Goal: Task Accomplishment & Management: Complete application form

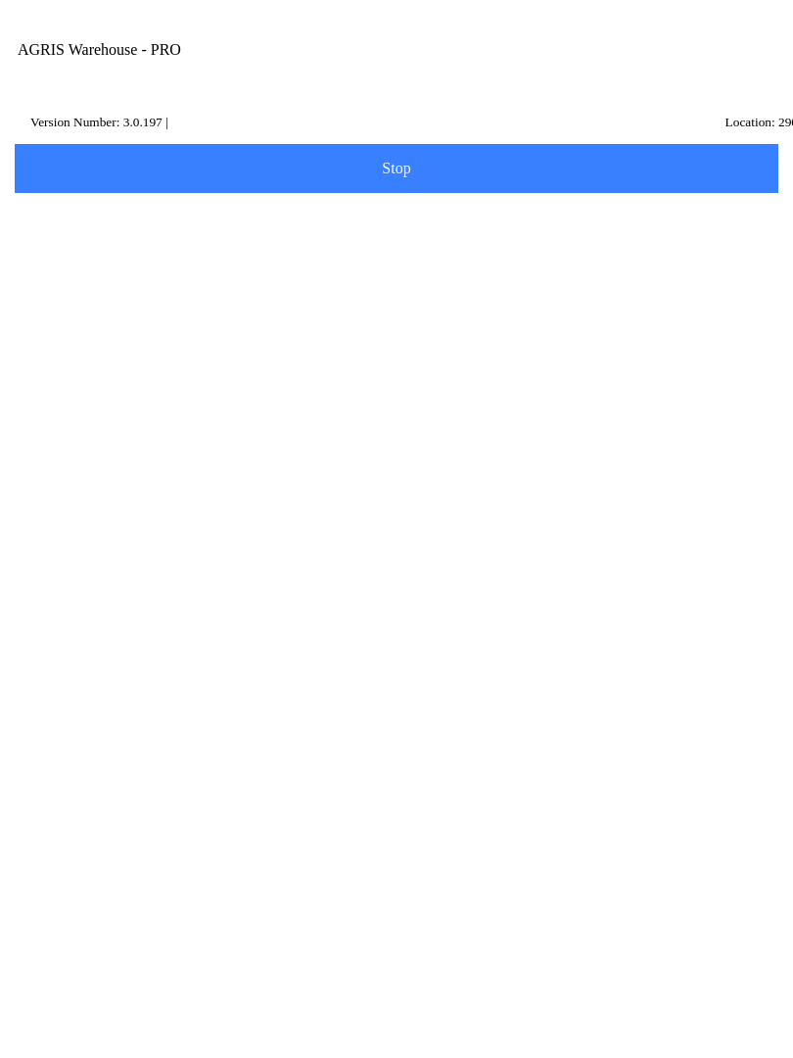
scroll to position [1, 0]
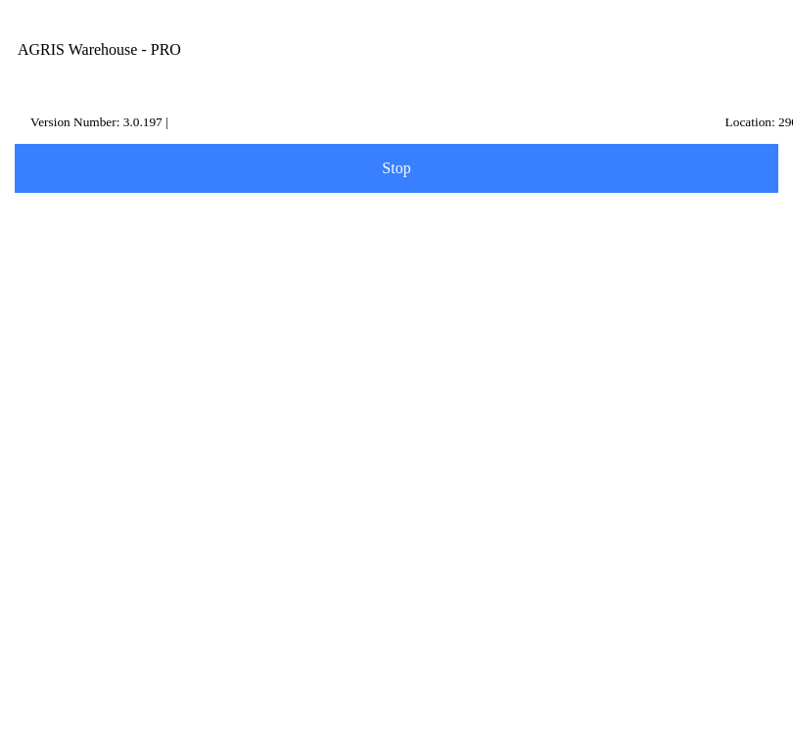
type input "m"
click at [181, 316] on ion-card-content "340 - MINDEN" at bounding box center [396, 300] width 742 height 61
type input "340 - MINDEN"
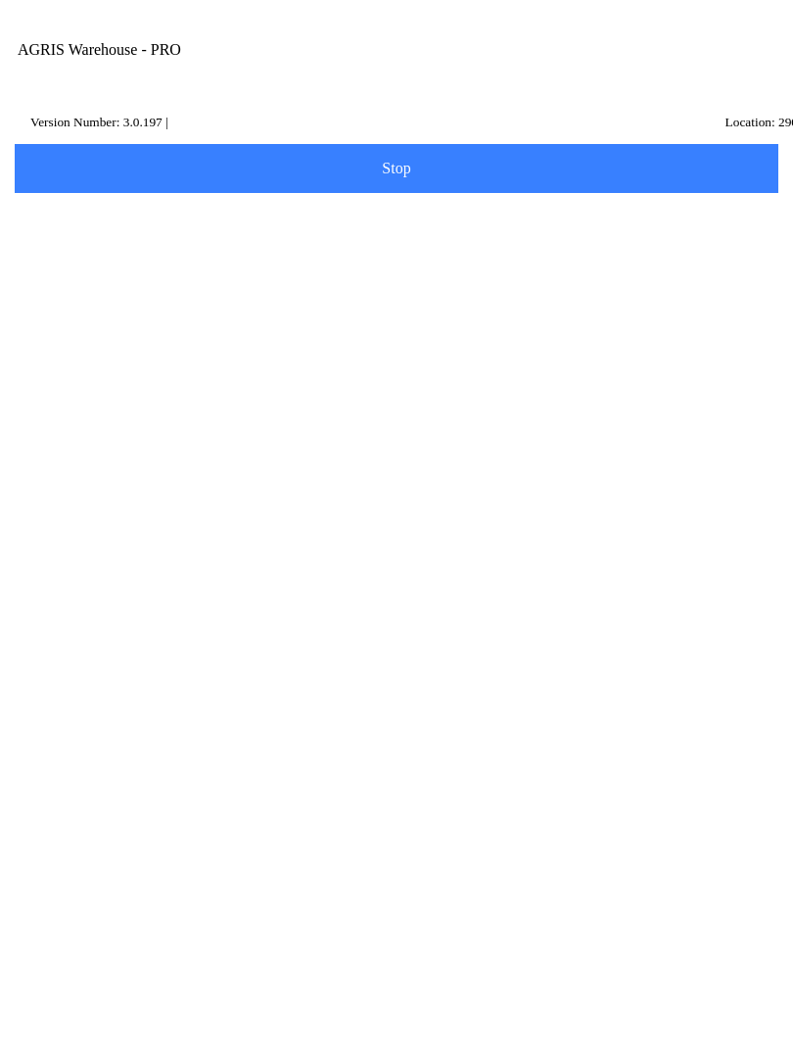
click at [425, 303] on button "Next" at bounding box center [397, 292] width 770 height 49
click at [128, 357] on input "Item Number" at bounding box center [381, 339] width 713 height 36
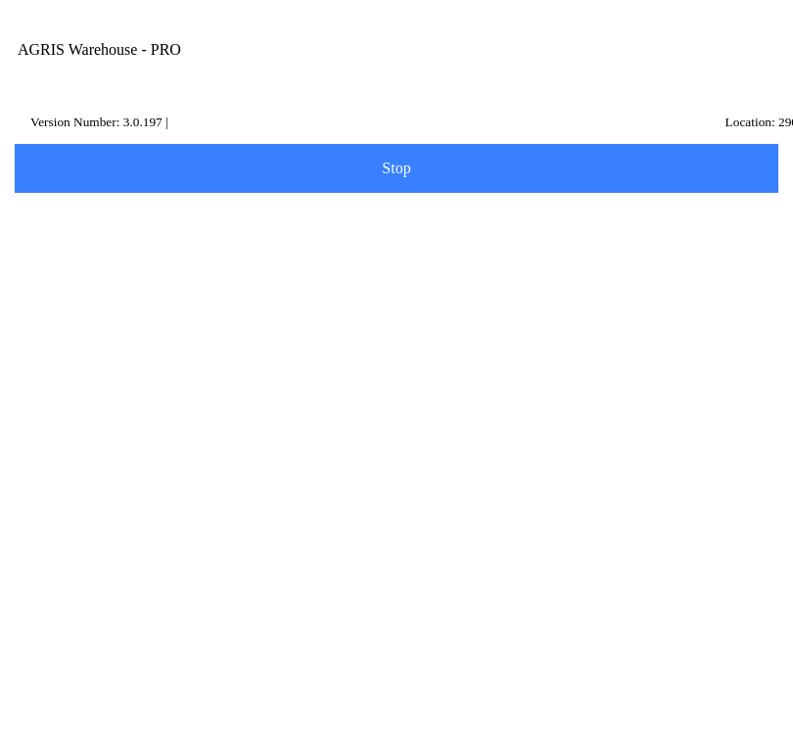
type input "420014"
click at [107, 467] on button "Search" at bounding box center [59, 442] width 95 height 49
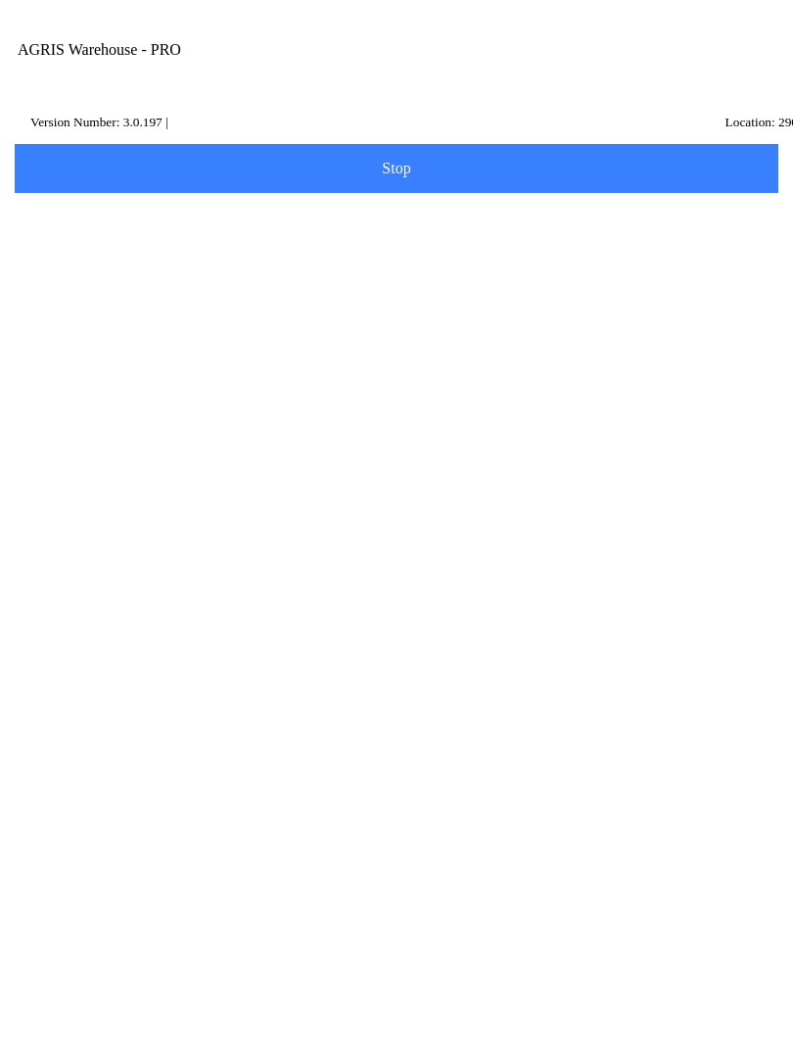
click at [359, 604] on ion-row "Position: 0" at bounding box center [396, 594] width 693 height 22
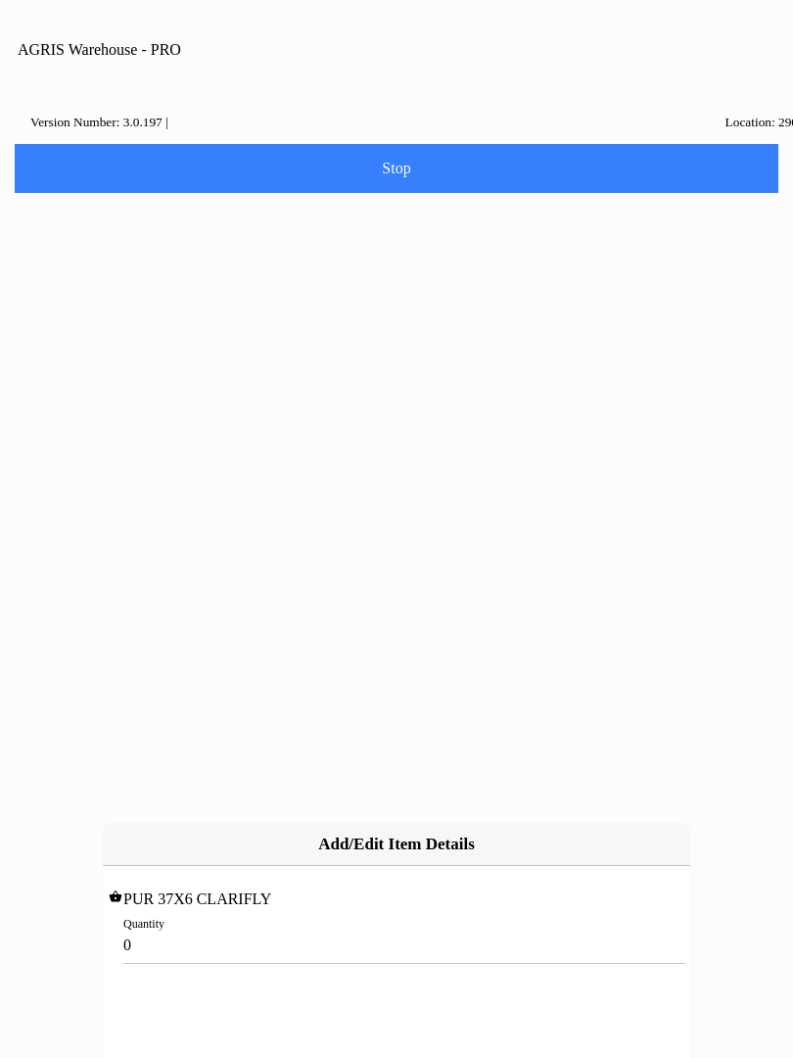
click at [192, 926] on input "0" at bounding box center [396, 944] width 546 height 36
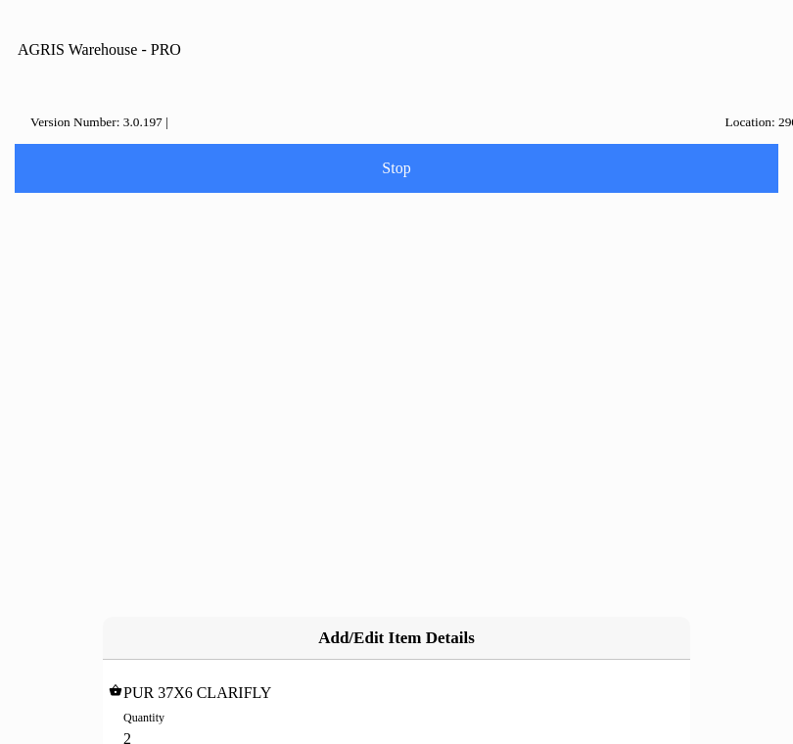
type input "20"
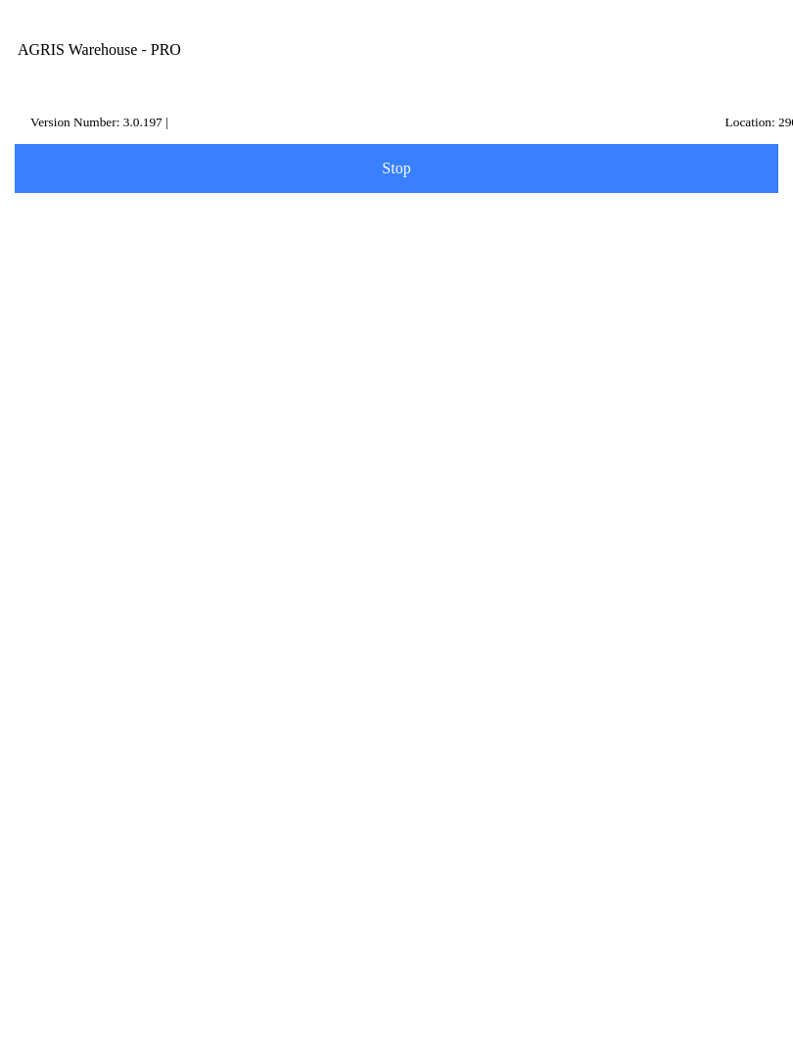
click at [417, 469] on span "Next" at bounding box center [396, 458] width 738 height 22
click at [112, 321] on input "Name Id" at bounding box center [381, 303] width 713 height 36
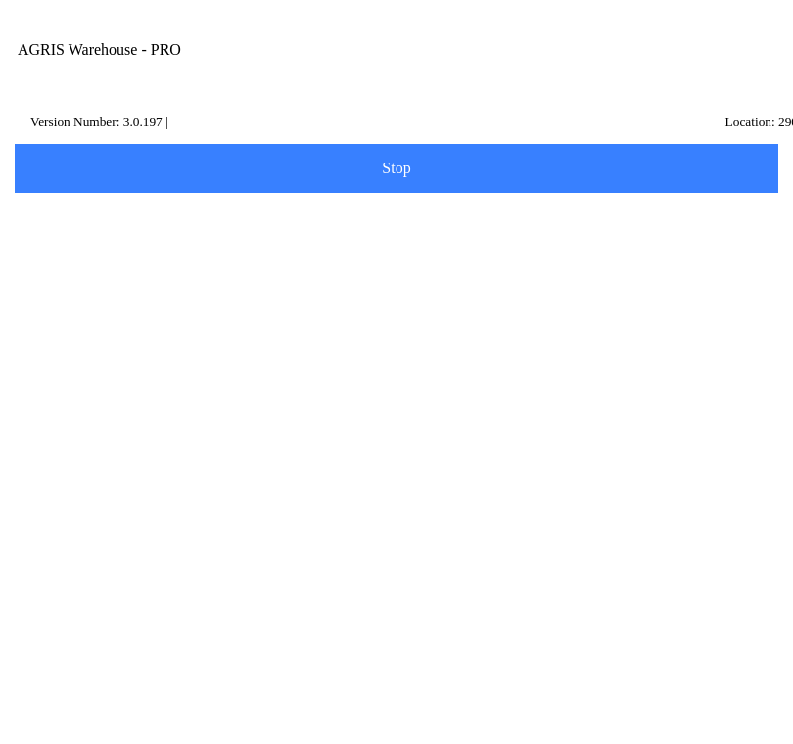
type input "HM1"
click at [0, 0] on slot "Search" at bounding box center [0, 0] width 0 height 0
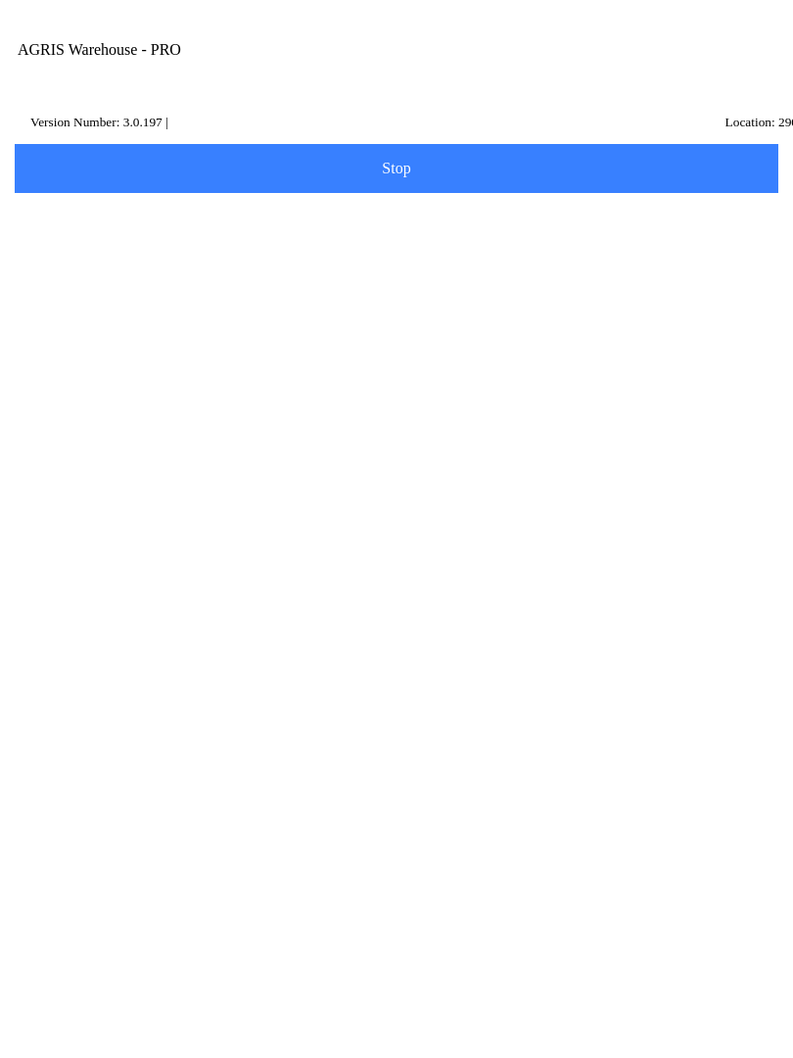
click at [219, 604] on p "815 NORTH BROWN" at bounding box center [396, 595] width 683 height 20
click at [532, 425] on span "Next" at bounding box center [396, 414] width 738 height 22
click at [147, 801] on div "Note" at bounding box center [396, 765] width 742 height 72
type textarea "Minden Transfer"
click at [463, 912] on span "Done" at bounding box center [396, 904] width 738 height 16
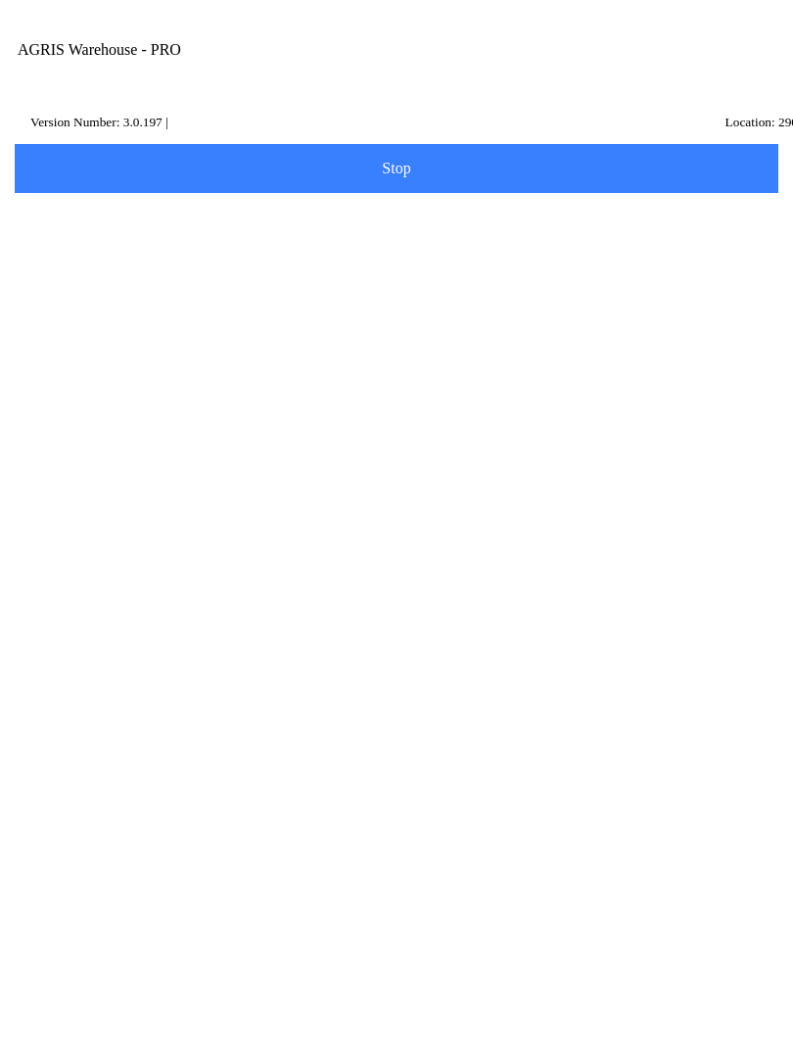
click at [522, 213] on button "Make another Transfer" at bounding box center [397, 189] width 770 height 49
click at [157, 246] on input "Transfer Location" at bounding box center [381, 228] width 713 height 36
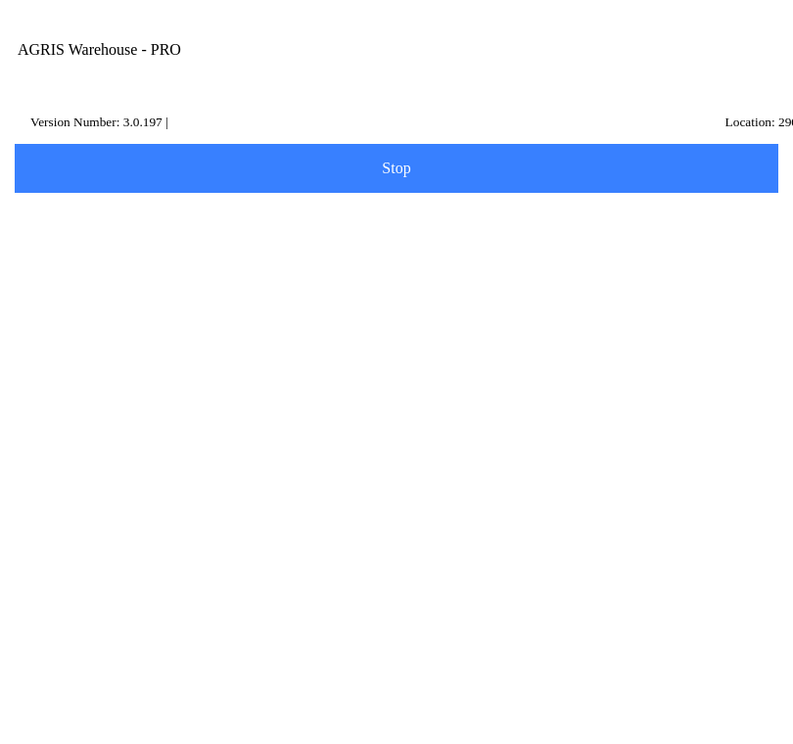
click at [154, 320] on ion-card-content "280 - [GEOGRAPHIC_DATA]" at bounding box center [396, 300] width 742 height 61
type input "280 - [GEOGRAPHIC_DATA]"
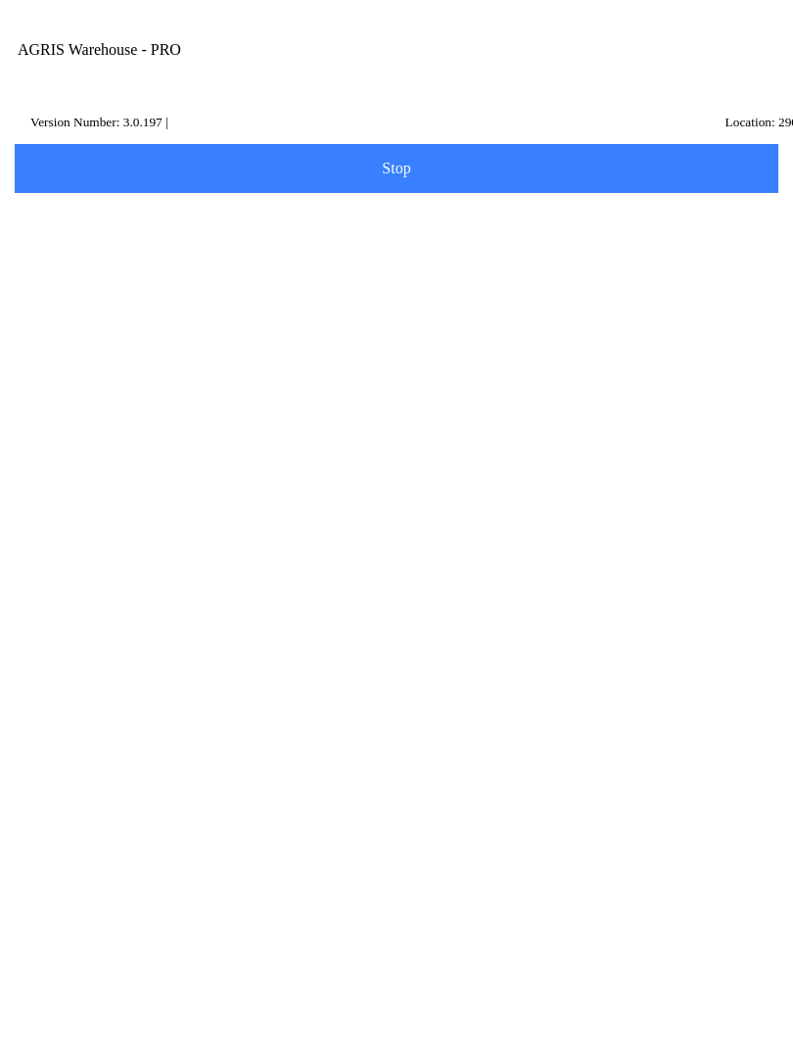
click at [477, 304] on span "Next" at bounding box center [396, 293] width 738 height 22
click at [141, 349] on input "Item Number" at bounding box center [381, 339] width 713 height 36
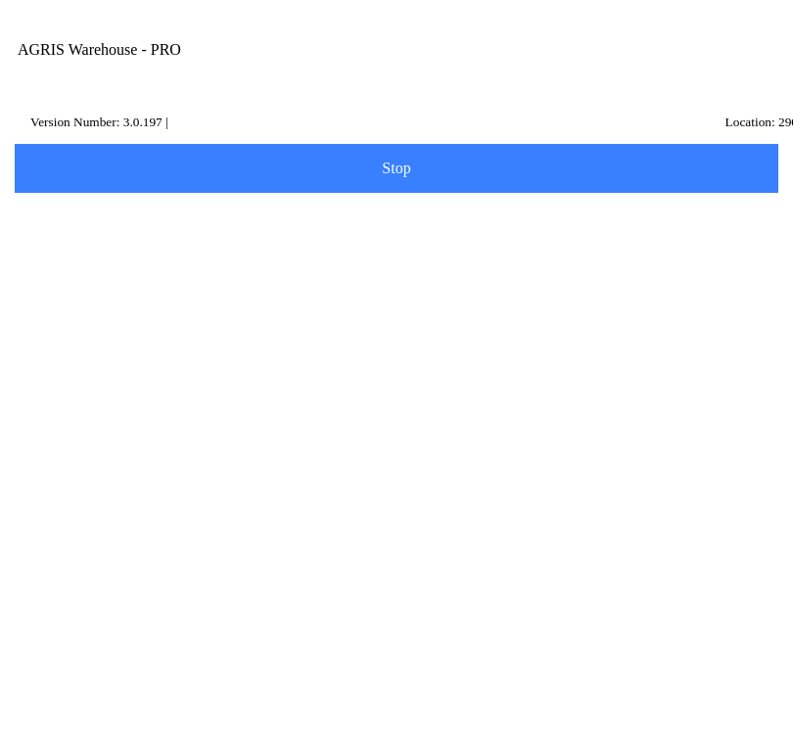
click at [0, 0] on slot "Search" at bounding box center [0, 0] width 0 height 0
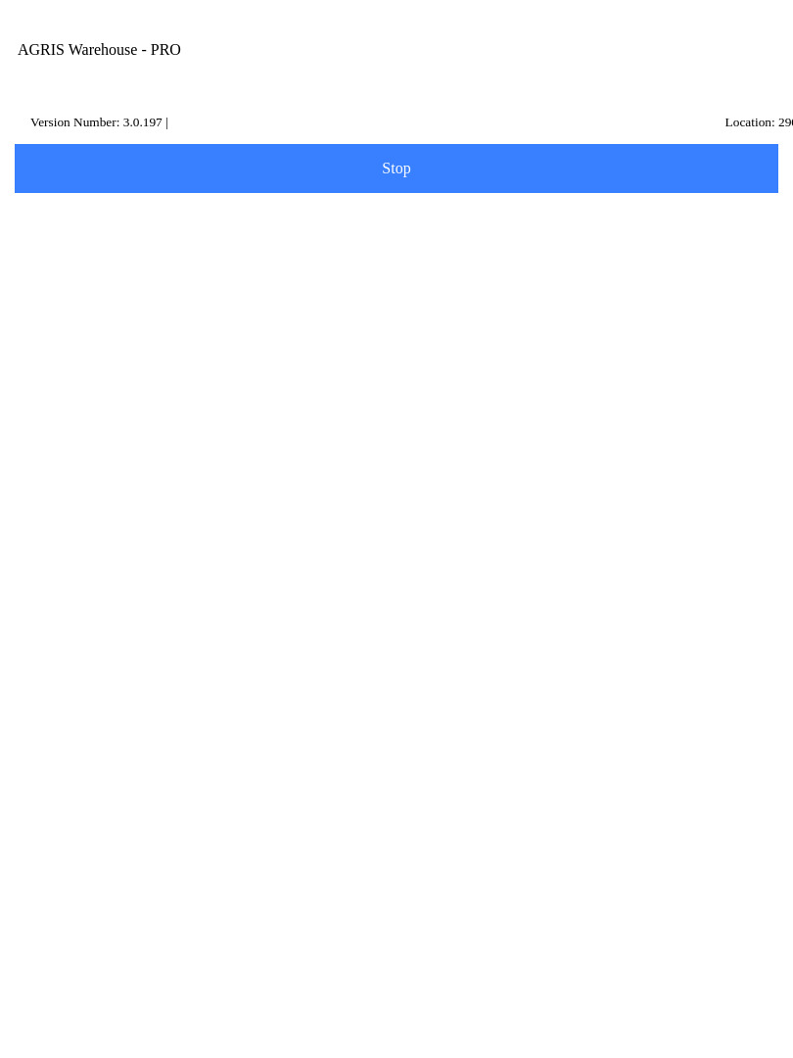
click at [175, 357] on input "429092" at bounding box center [381, 339] width 713 height 36
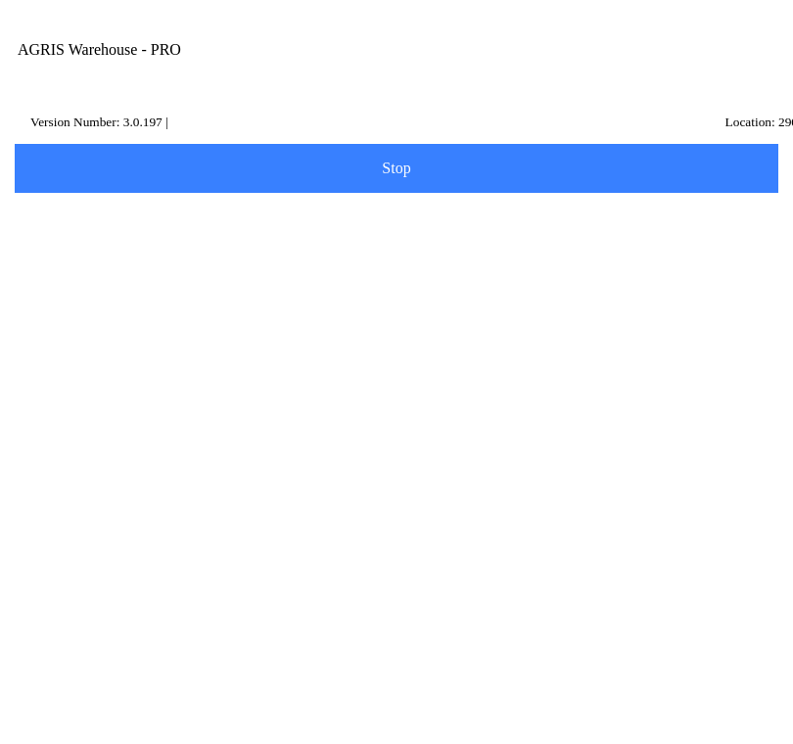
type input "4"
click at [157, 297] on input "Description" at bounding box center [381, 283] width 713 height 36
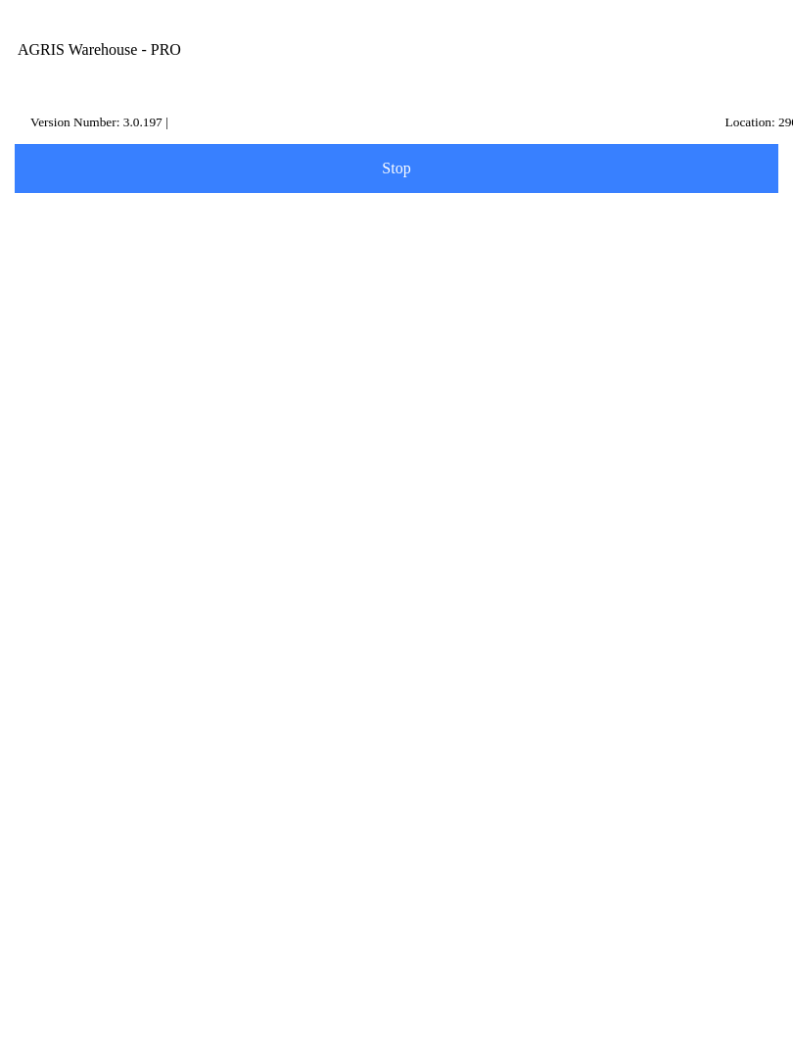
click at [107, 453] on button "Search" at bounding box center [59, 442] width 95 height 49
click at [0, 0] on slot "Search" at bounding box center [0, 0] width 0 height 0
click at [116, 302] on input "sulfer" at bounding box center [381, 283] width 713 height 36
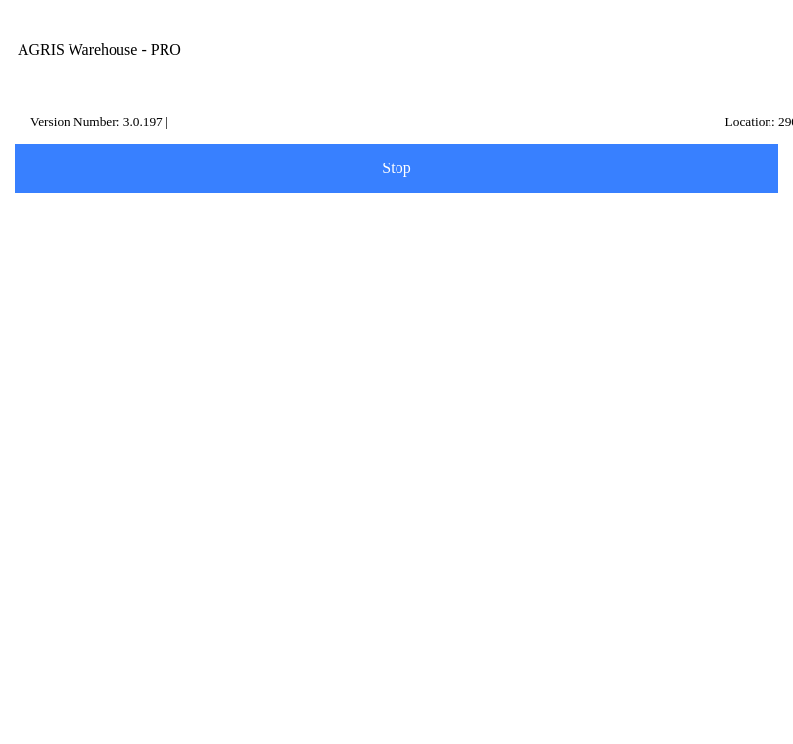
type input "s"
type input "b"
click at [659, 231] on button "Scan Item" at bounding box center [397, 219] width 770 height 49
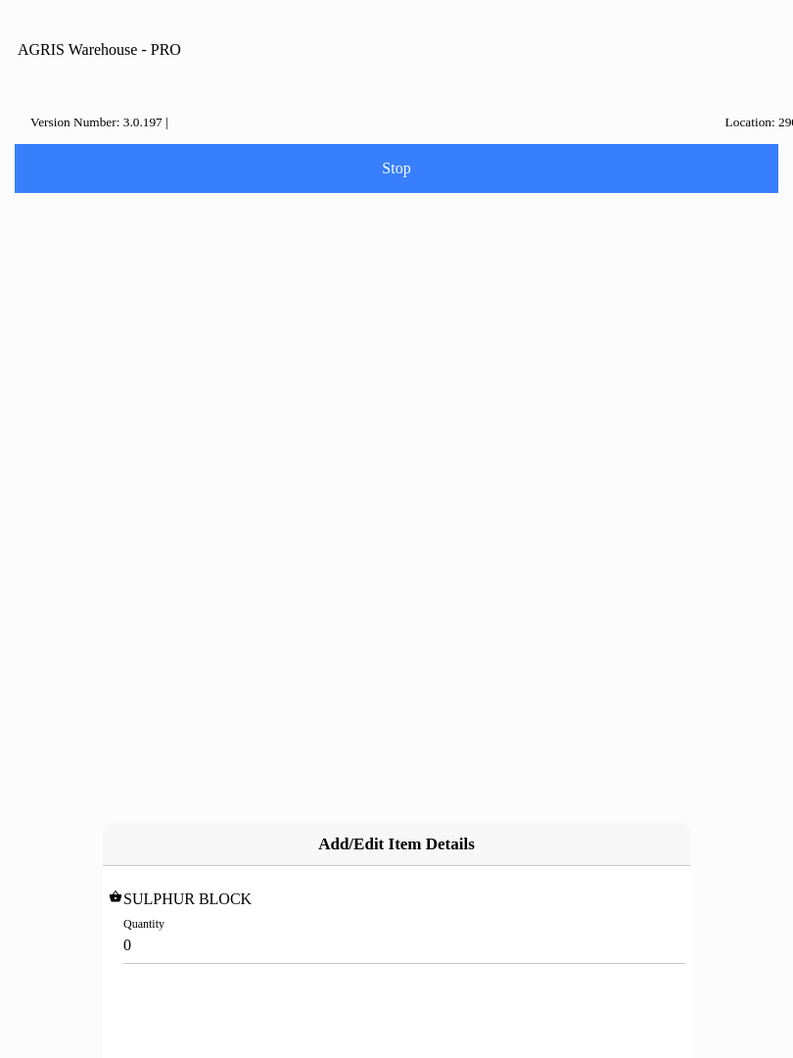
click at [388, 926] on input "0" at bounding box center [396, 944] width 546 height 36
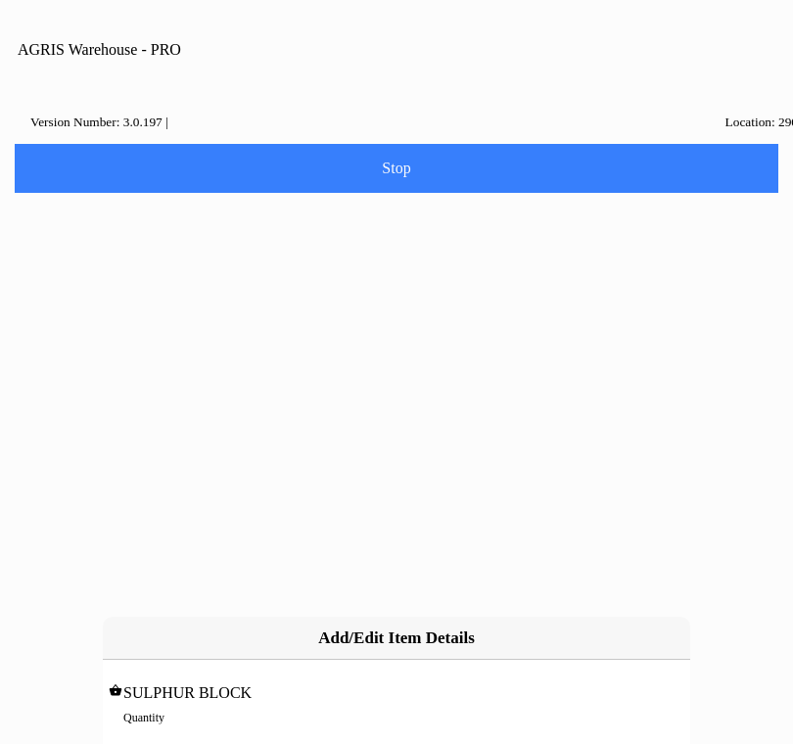
type input "1"
click at [0, 0] on slot "Add" at bounding box center [0, 0] width 0 height 0
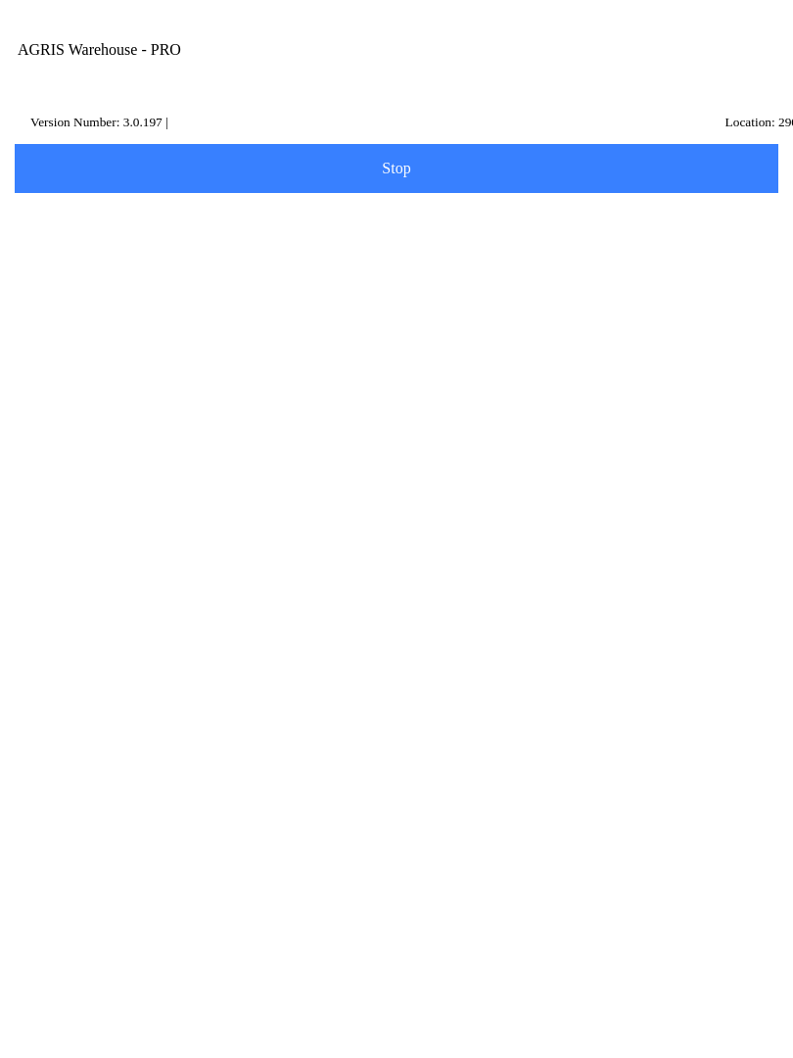
click at [505, 417] on span "Add Item" at bounding box center [396, 407] width 738 height 22
click at [107, 350] on input "Item Number" at bounding box center [381, 339] width 713 height 36
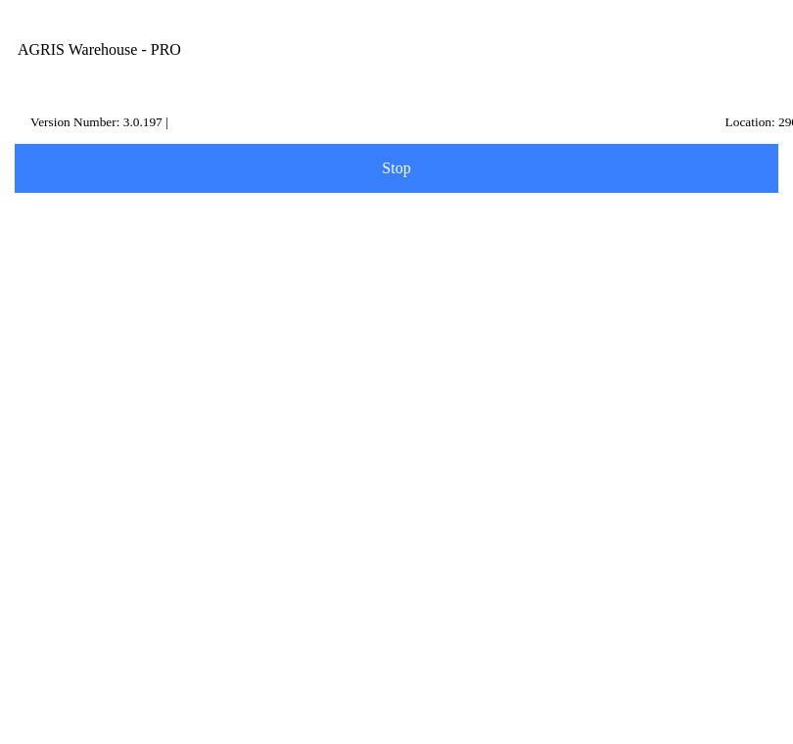
type input "429000"
click at [0, 0] on slot "Search" at bounding box center [0, 0] width 0 height 0
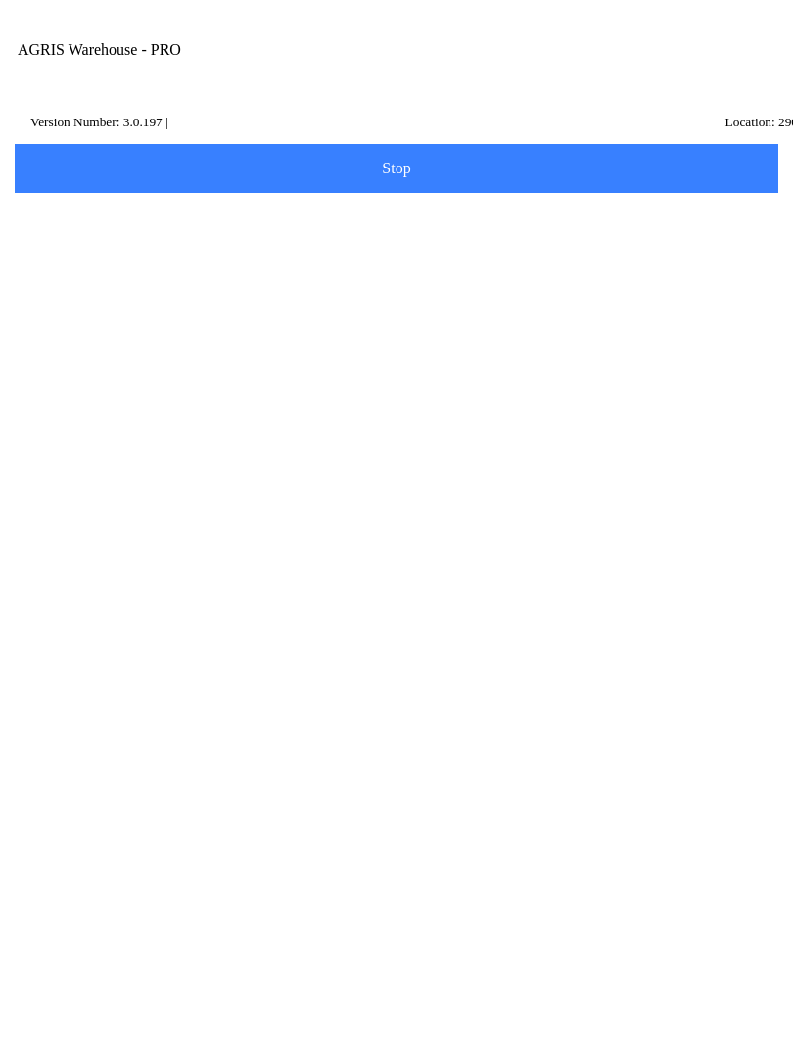
click at [384, 561] on ion-row "Price: 9.71 /EACH" at bounding box center [396, 551] width 693 height 22
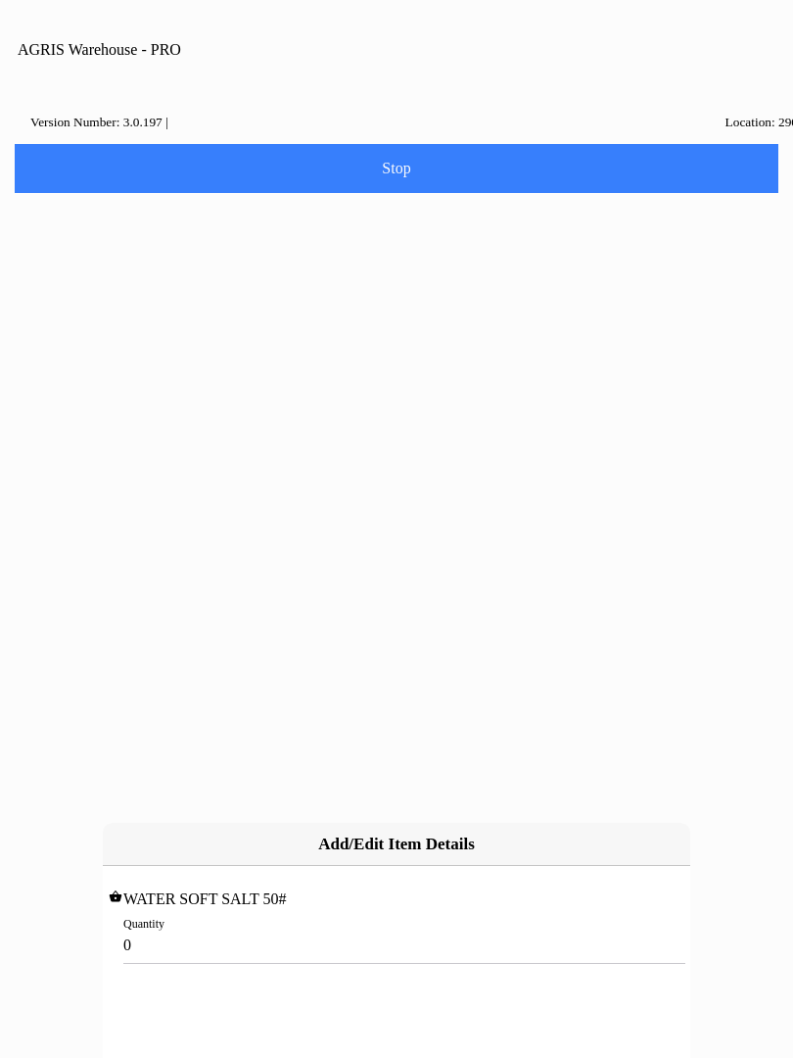
click at [158, 926] on input "0" at bounding box center [396, 944] width 546 height 36
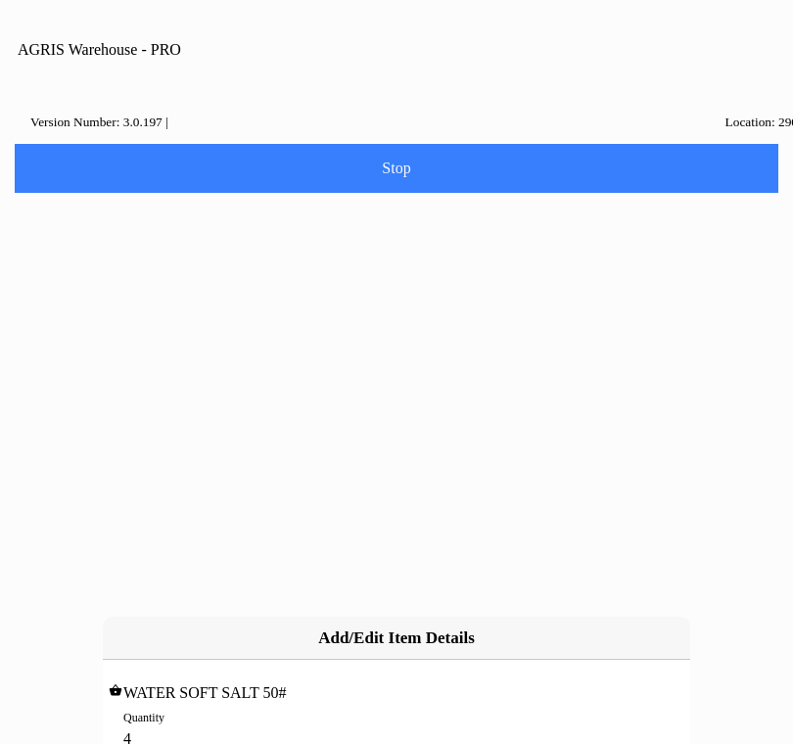
type input "49"
click at [0, 0] on slot "Add" at bounding box center [0, 0] width 0 height 0
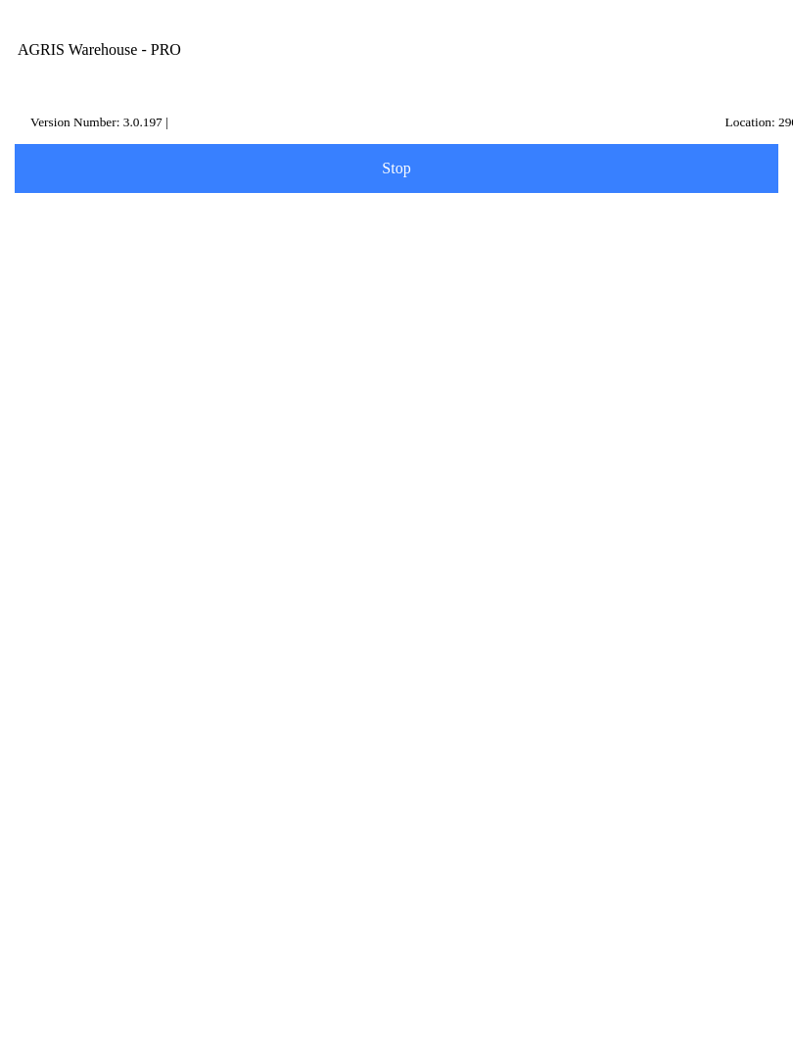
click at [425, 584] on span "Add Item" at bounding box center [396, 574] width 738 height 22
click at [103, 353] on input "Item Number" at bounding box center [381, 339] width 713 height 36
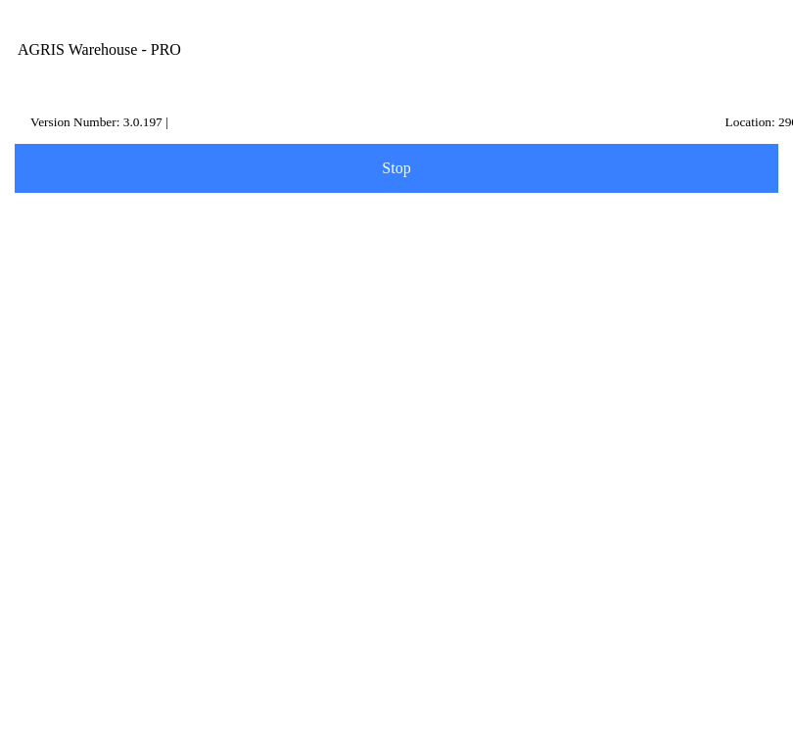
type input "420095"
click at [0, 0] on slot "Search" at bounding box center [0, 0] width 0 height 0
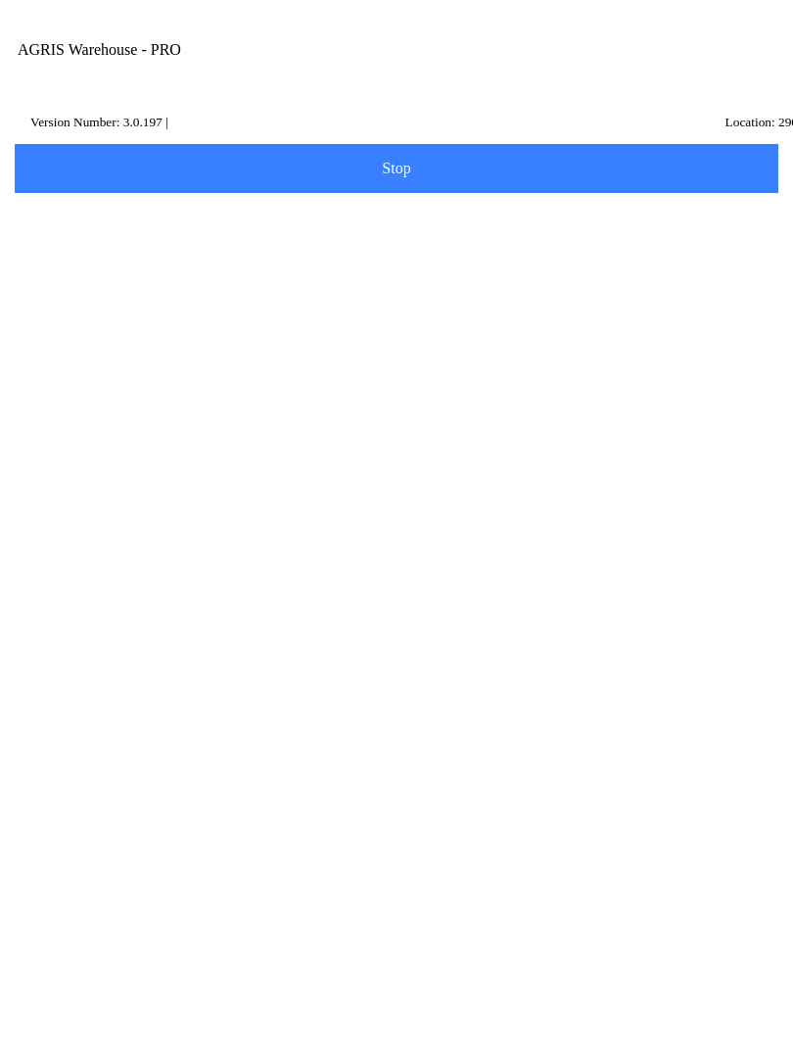
click at [349, 583] on ion-row "On Hand: 4" at bounding box center [396, 572] width 693 height 22
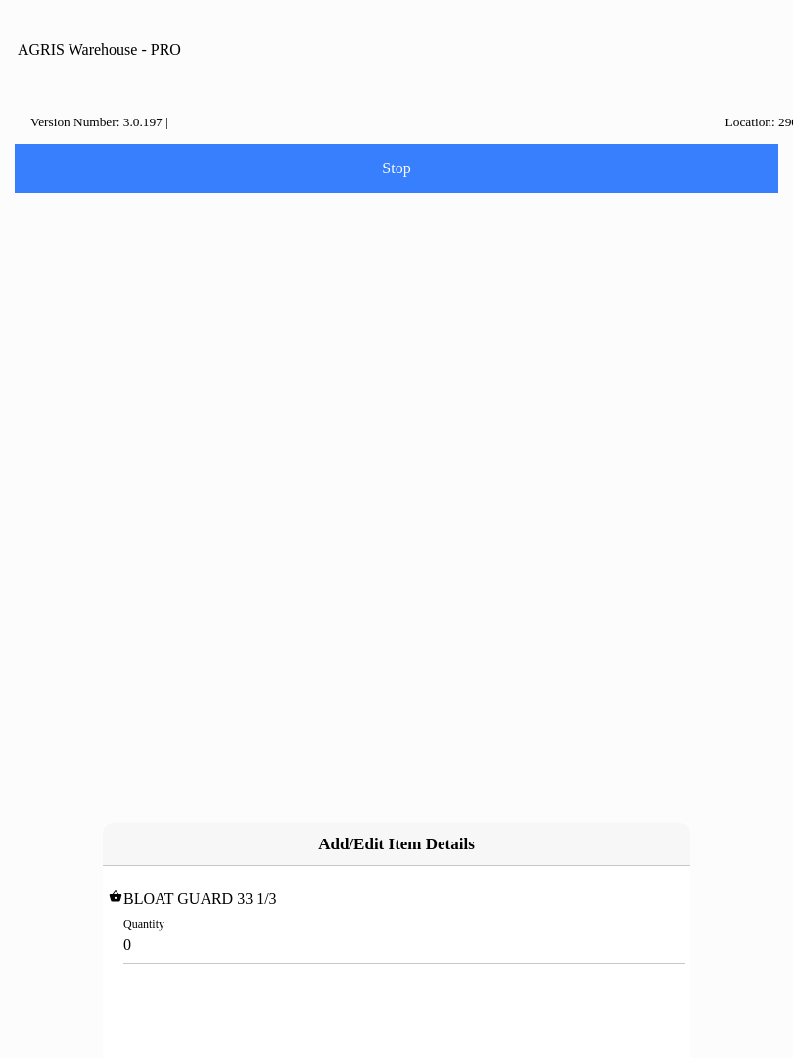
click at [184, 926] on input "0" at bounding box center [396, 944] width 546 height 36
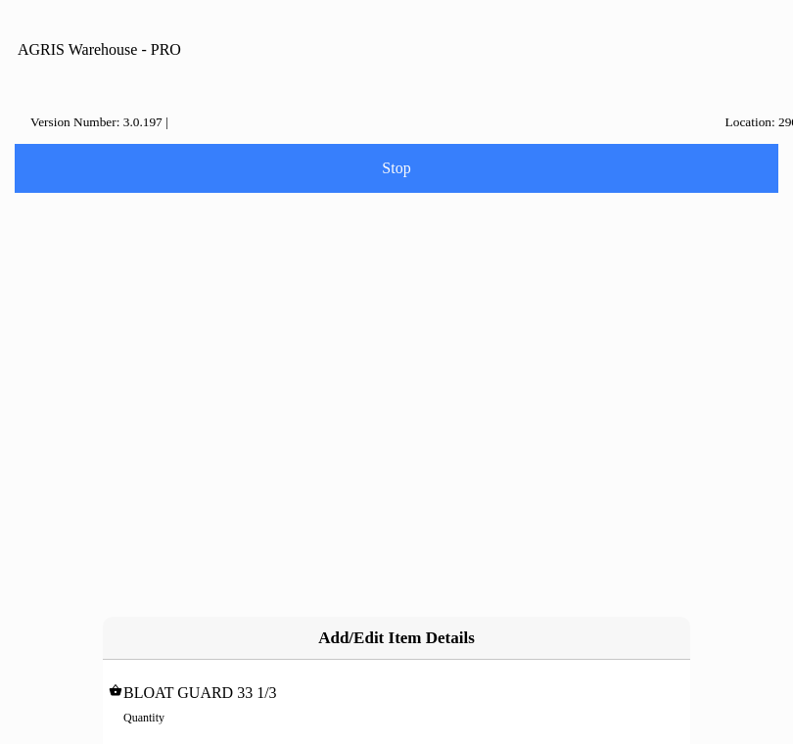
type input "4"
click at [0, 0] on slot "Add" at bounding box center [0, 0] width 0 height 0
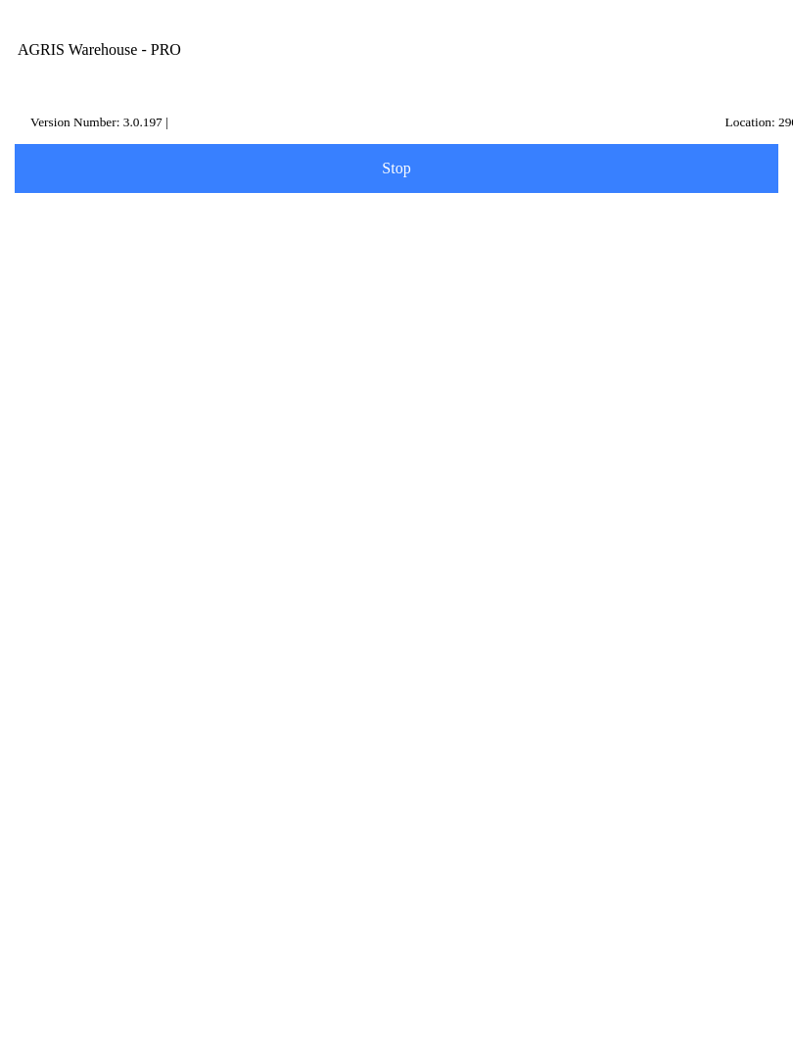
click at [533, 752] on span "Add Item" at bounding box center [396, 741] width 738 height 22
click at [173, 357] on input "Item Number" at bounding box center [381, 339] width 713 height 36
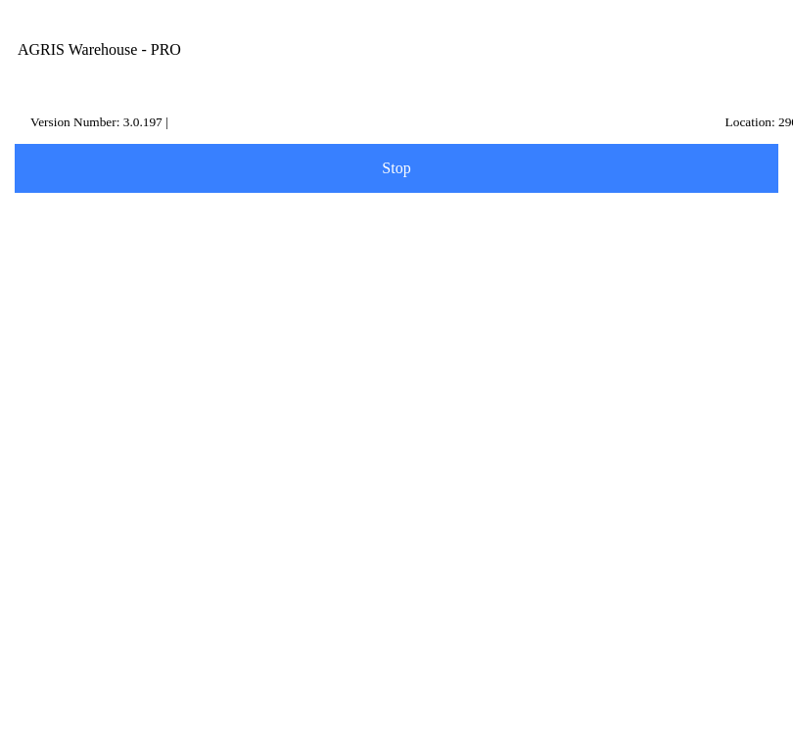
type input "439999"
click at [0, 0] on slot "Search" at bounding box center [0, 0] width 0 height 0
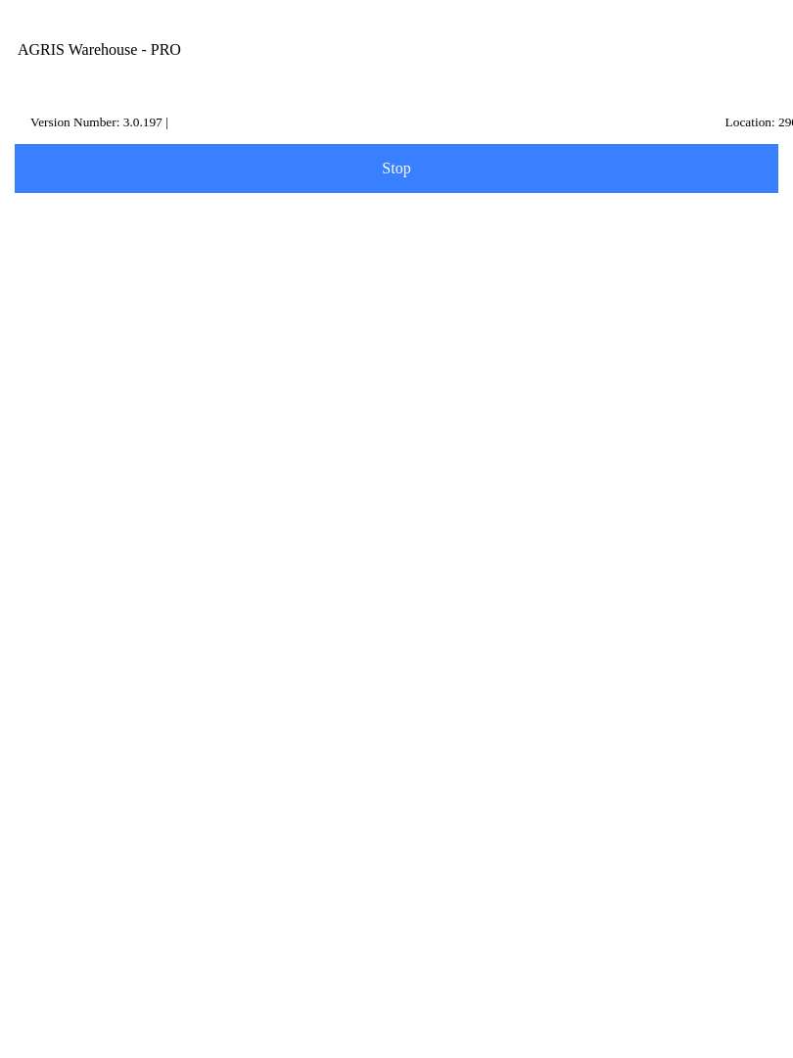
click at [343, 583] on ion-row "On Hand: 36" at bounding box center [396, 572] width 693 height 22
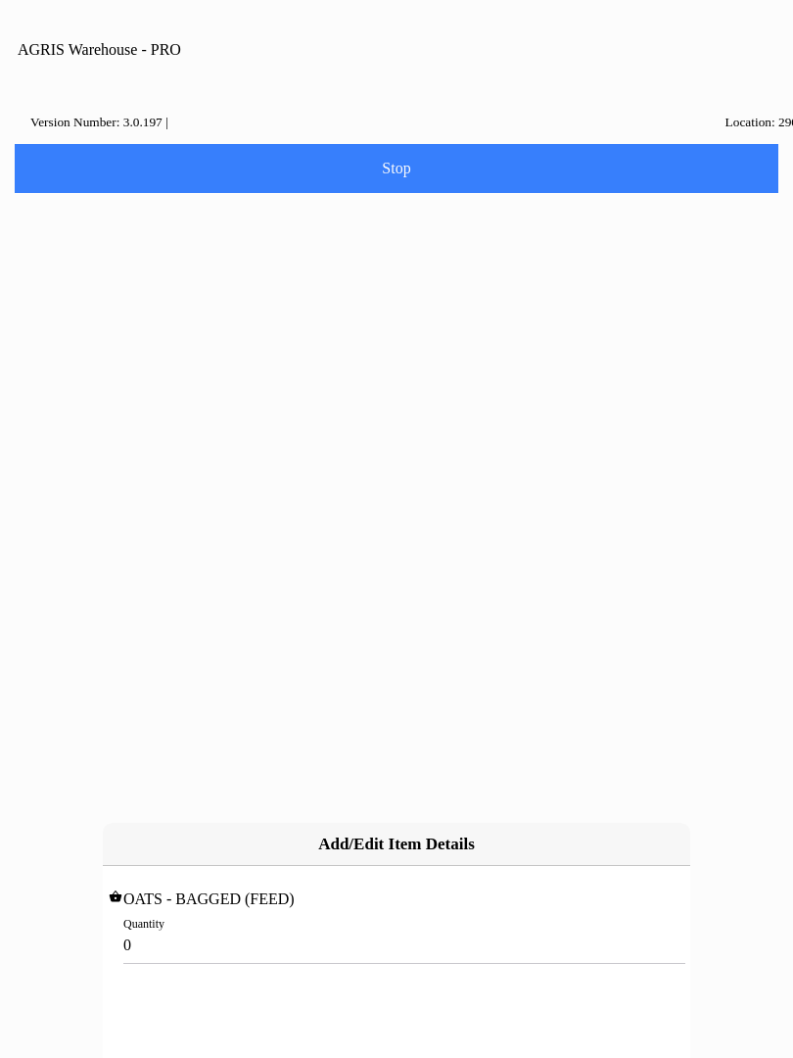
click at [180, 926] on input "0" at bounding box center [396, 944] width 546 height 36
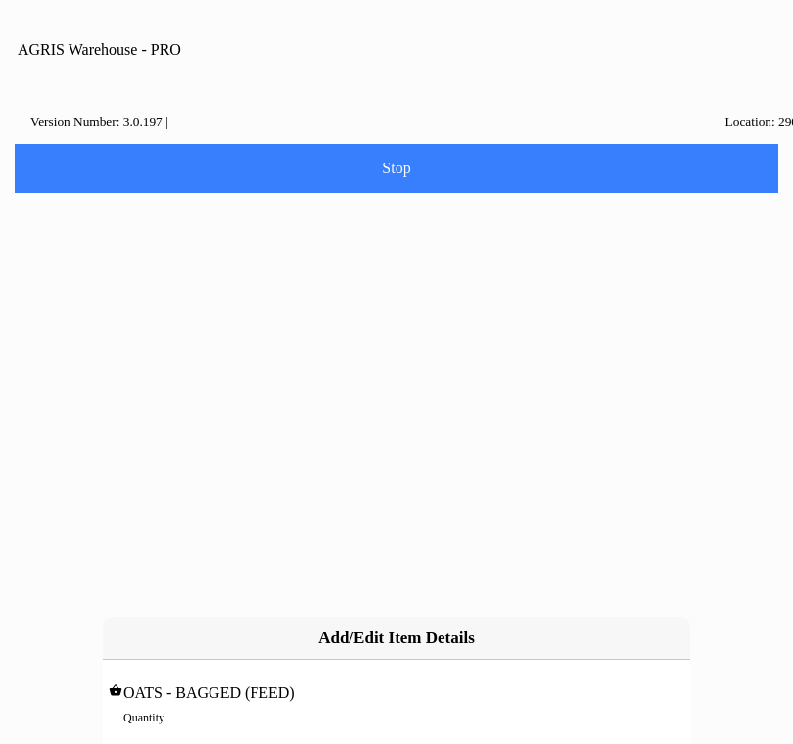
type input "2"
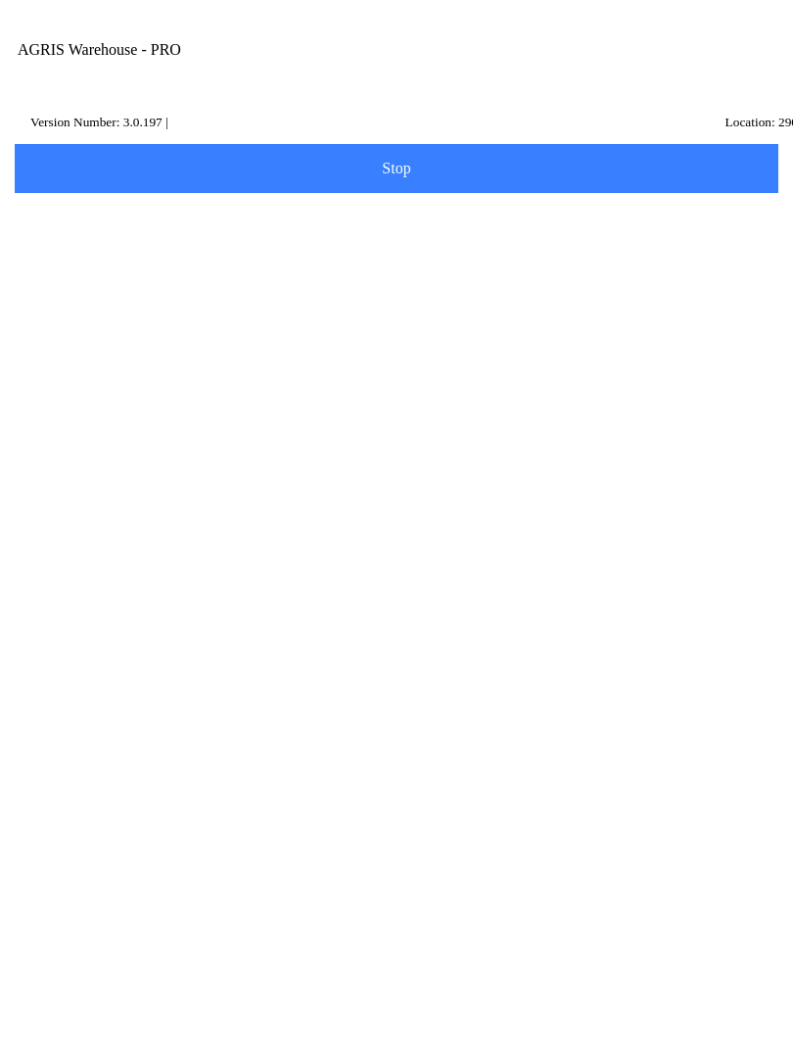
click at [462, 972] on span "Next" at bounding box center [396, 962] width 738 height 22
click at [116, 321] on input "Name Id" at bounding box center [381, 303] width 713 height 36
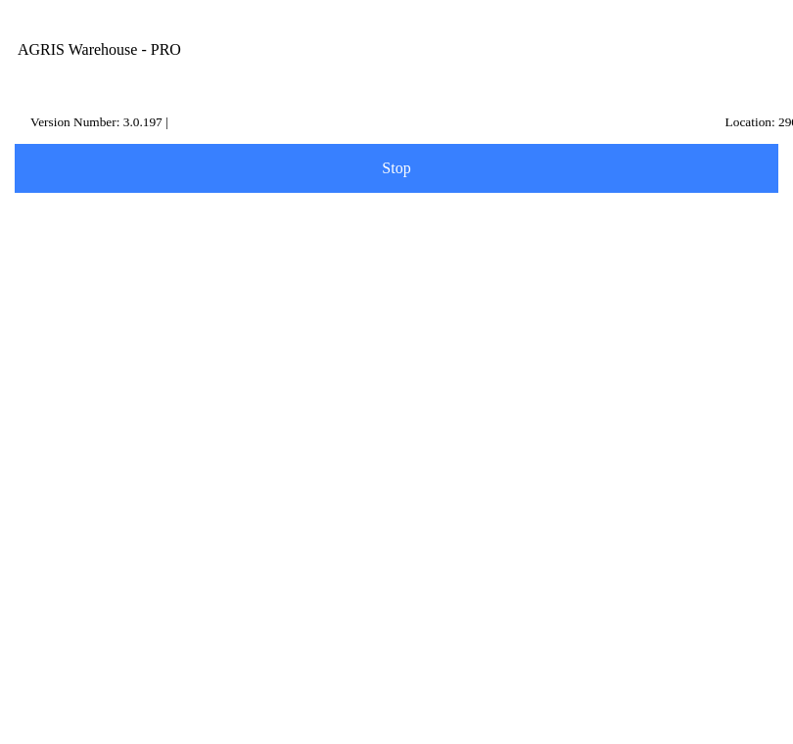
type input "h"
type input "HL1"
click at [0, 0] on slot "Search" at bounding box center [0, 0] width 0 height 0
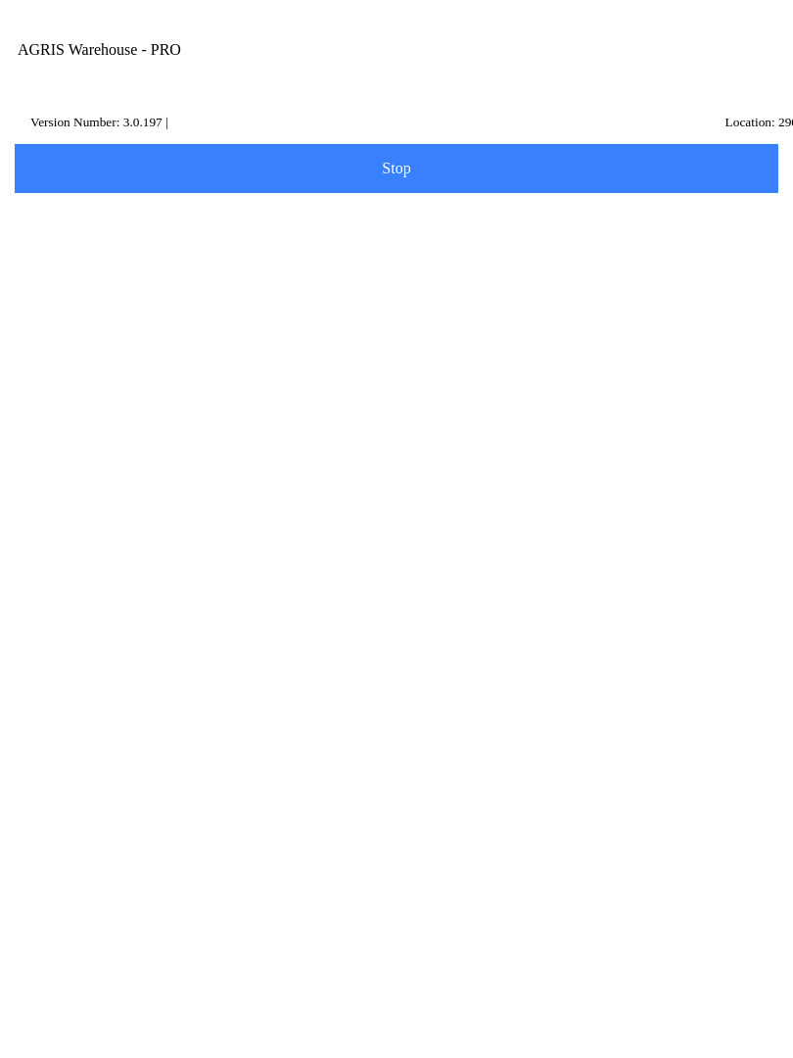
click at [410, 584] on p "[GEOGRAPHIC_DATA]," at bounding box center [396, 574] width 683 height 20
click at [438, 425] on span "Next" at bounding box center [396, 414] width 738 height 22
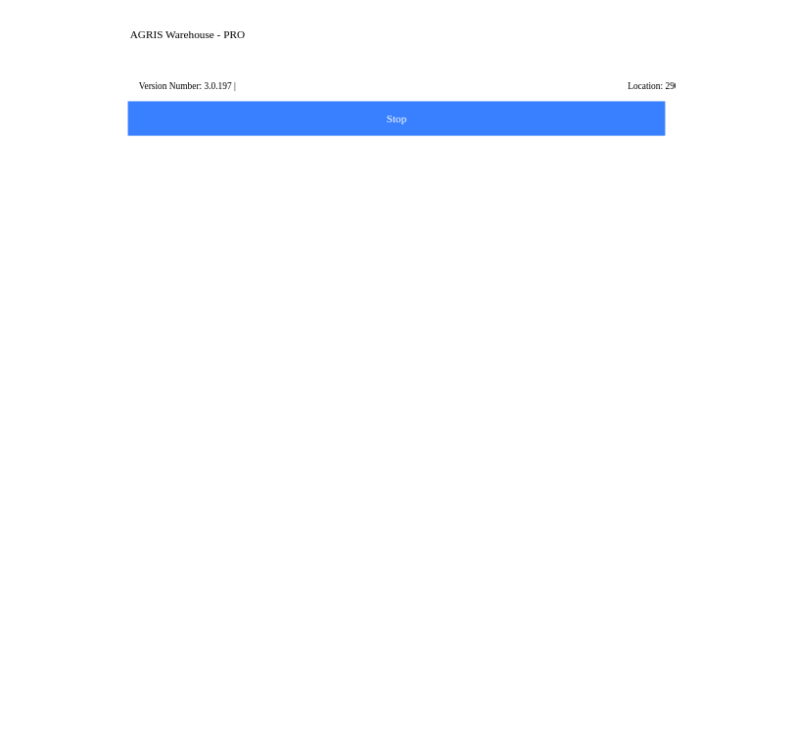
scroll to position [26, 0]
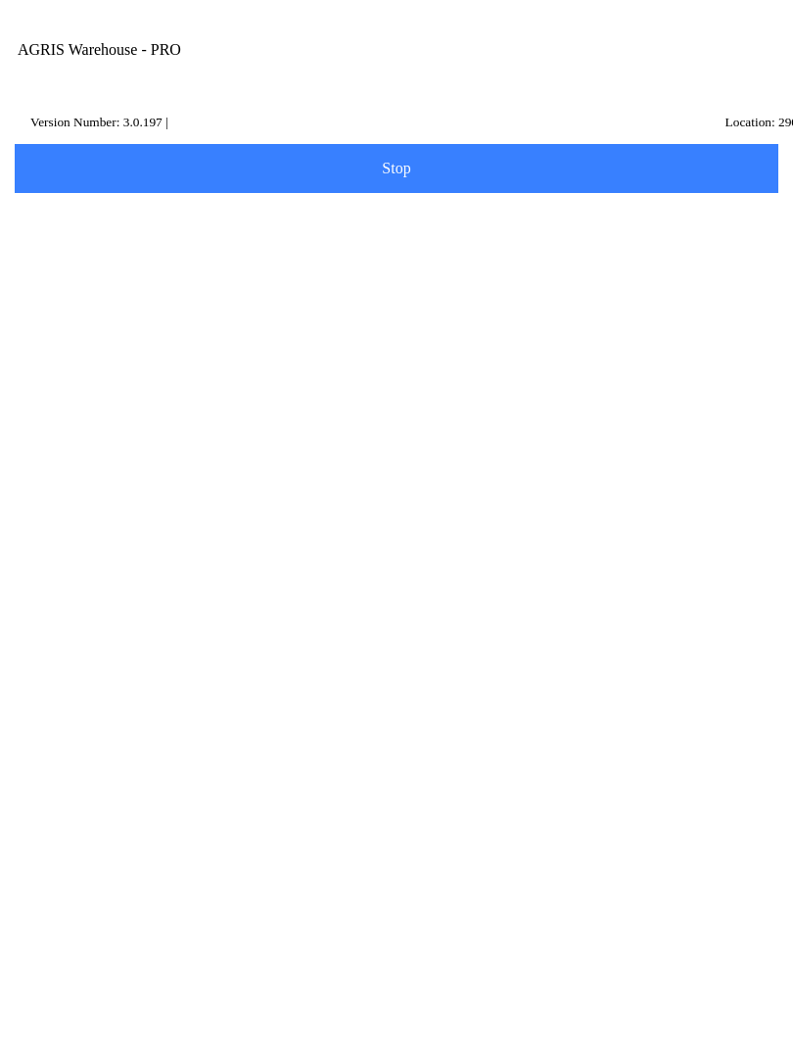
click at [156, 841] on div "Note" at bounding box center [396, 805] width 742 height 72
type textarea "Holstein Transfer"
click at [548, 952] on span "Done" at bounding box center [396, 944] width 738 height 16
click at [635, 213] on button "Make another Transfer" at bounding box center [397, 189] width 770 height 49
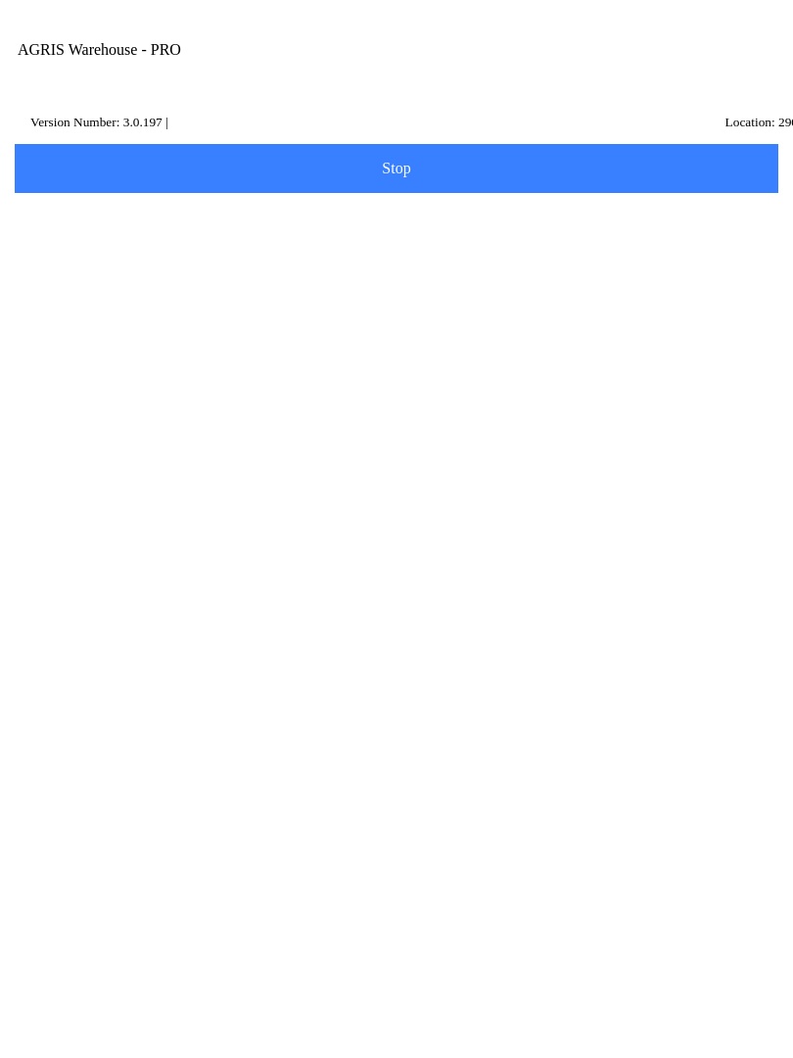
click at [129, 246] on input "Transfer Location" at bounding box center [381, 228] width 713 height 36
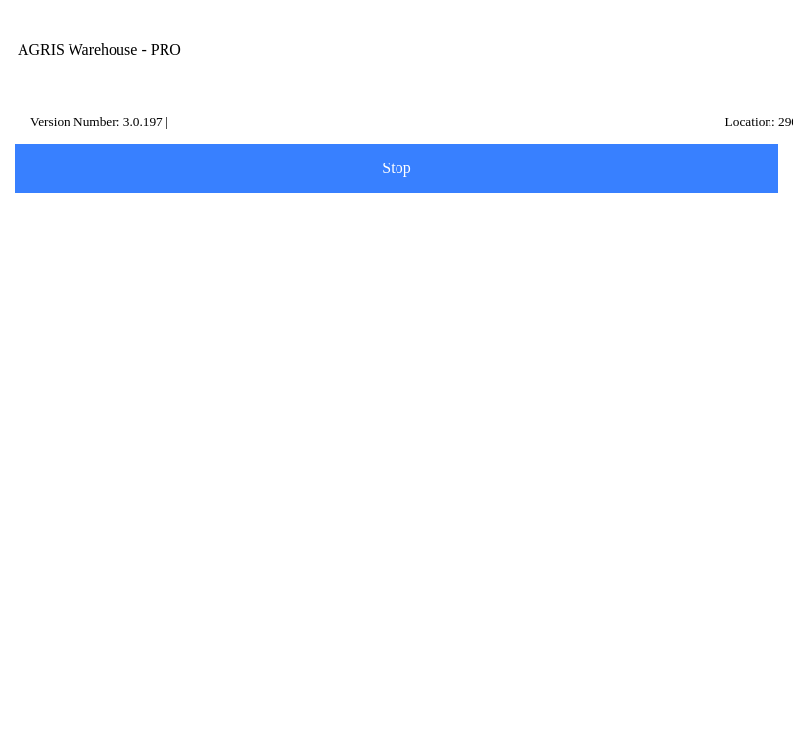
click at [197, 312] on ion-card-content "150 - [PERSON_NAME]" at bounding box center [396, 300] width 742 height 61
type input "150 - [PERSON_NAME]"
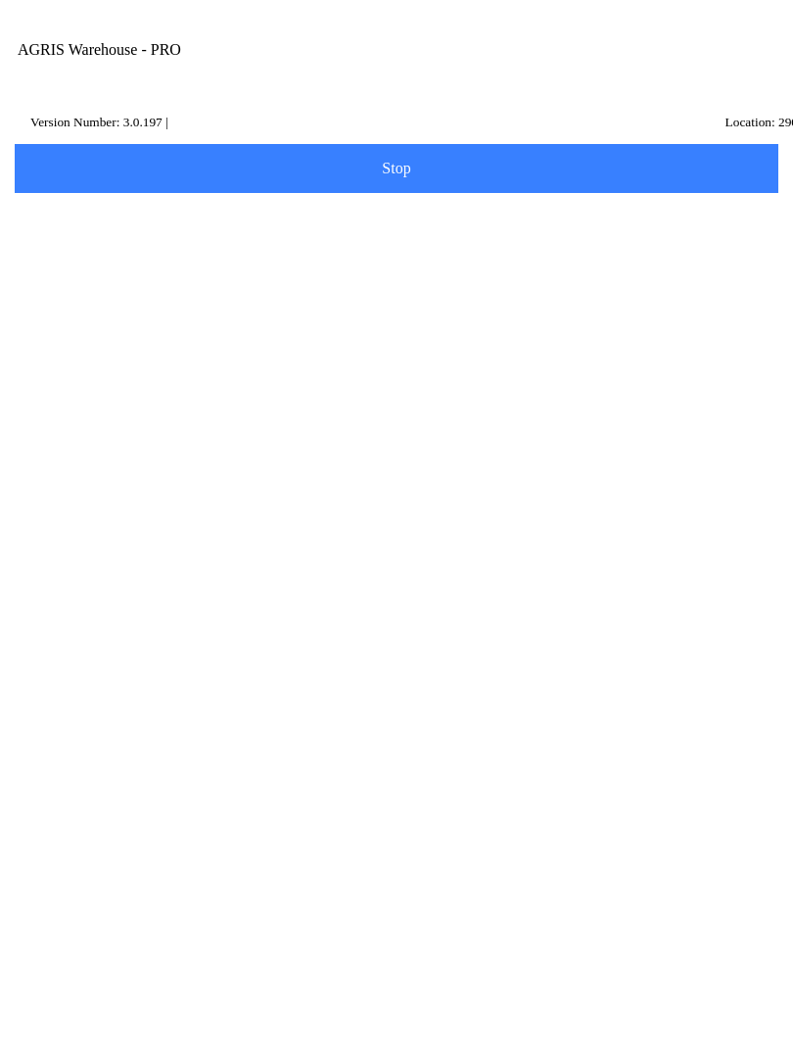
click at [611, 292] on div "Transfer Location 150 - [PERSON_NAME] Next" at bounding box center [397, 254] width 774 height 126
click at [641, 304] on span "Next" at bounding box center [396, 293] width 738 height 22
click at [185, 351] on input "Item Number" at bounding box center [381, 339] width 713 height 36
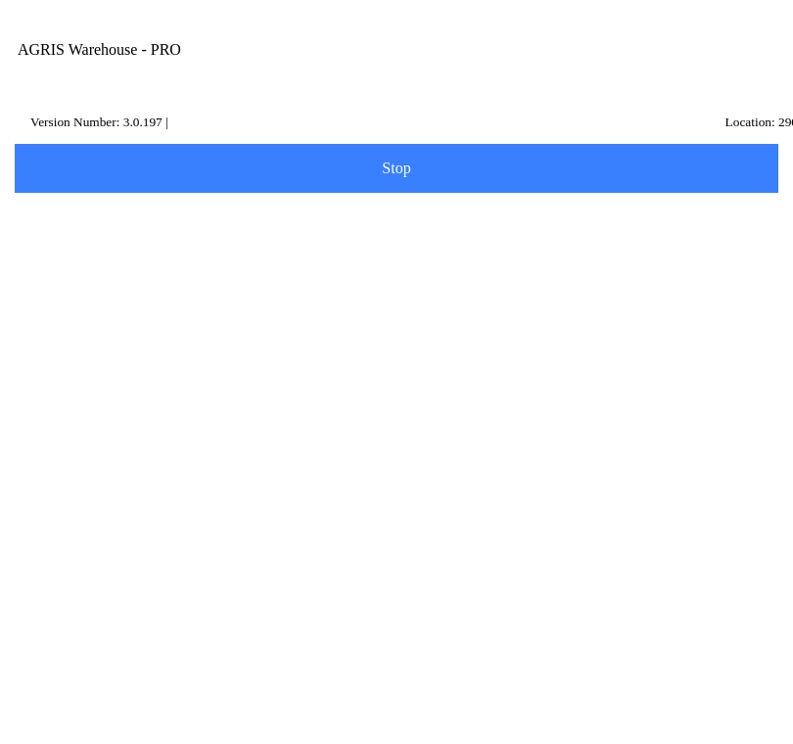
type input "434648"
click at [0, 0] on slot "Search" at bounding box center [0, 0] width 0 height 0
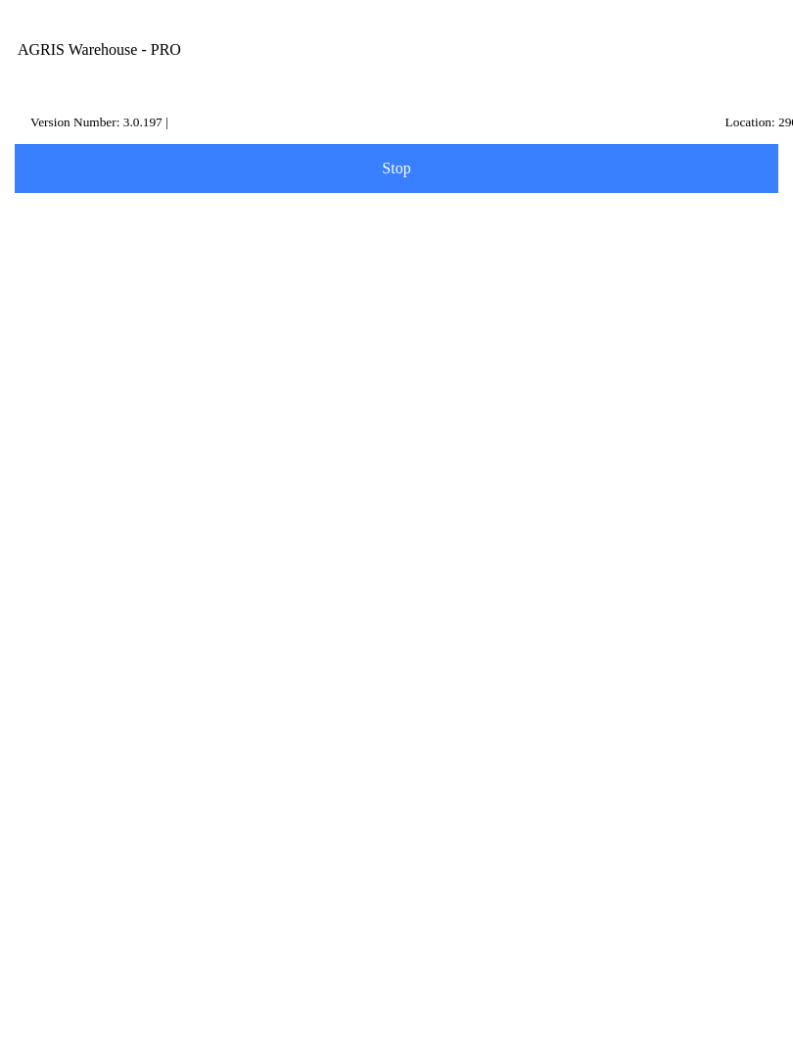
click at [434, 561] on ion-row "Price: 15.09 /50BG" at bounding box center [396, 551] width 693 height 22
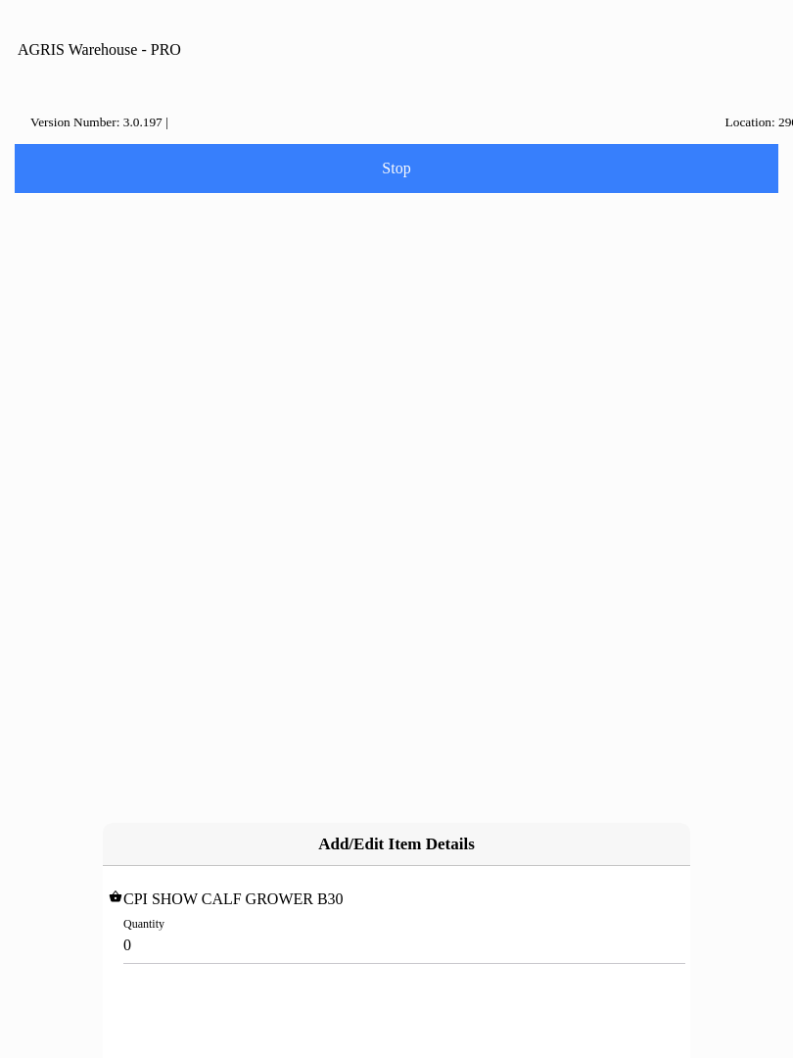
click at [179, 926] on input "0" at bounding box center [396, 944] width 546 height 36
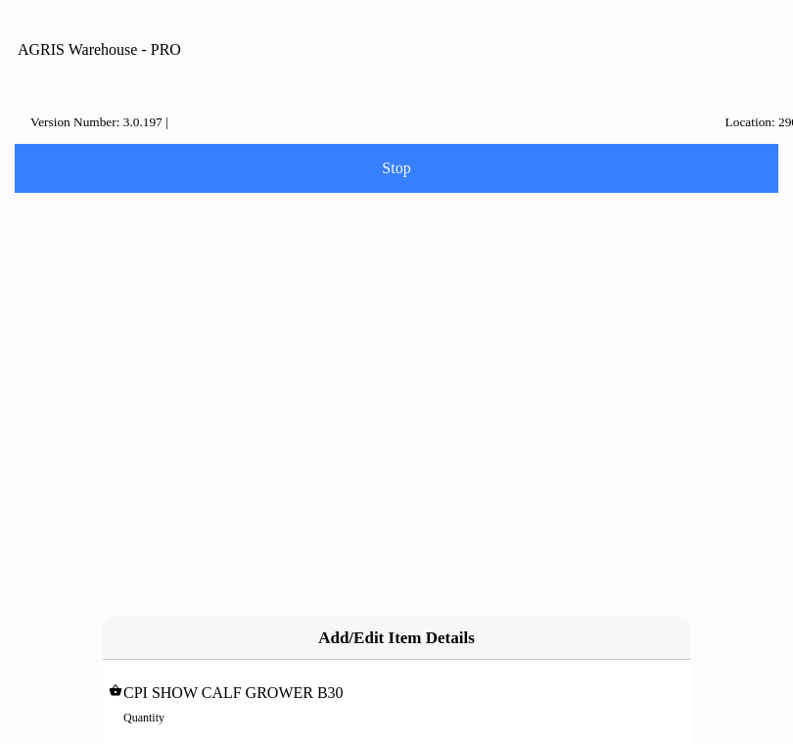
type input "4"
click at [0, 0] on slot "Add" at bounding box center [0, 0] width 0 height 0
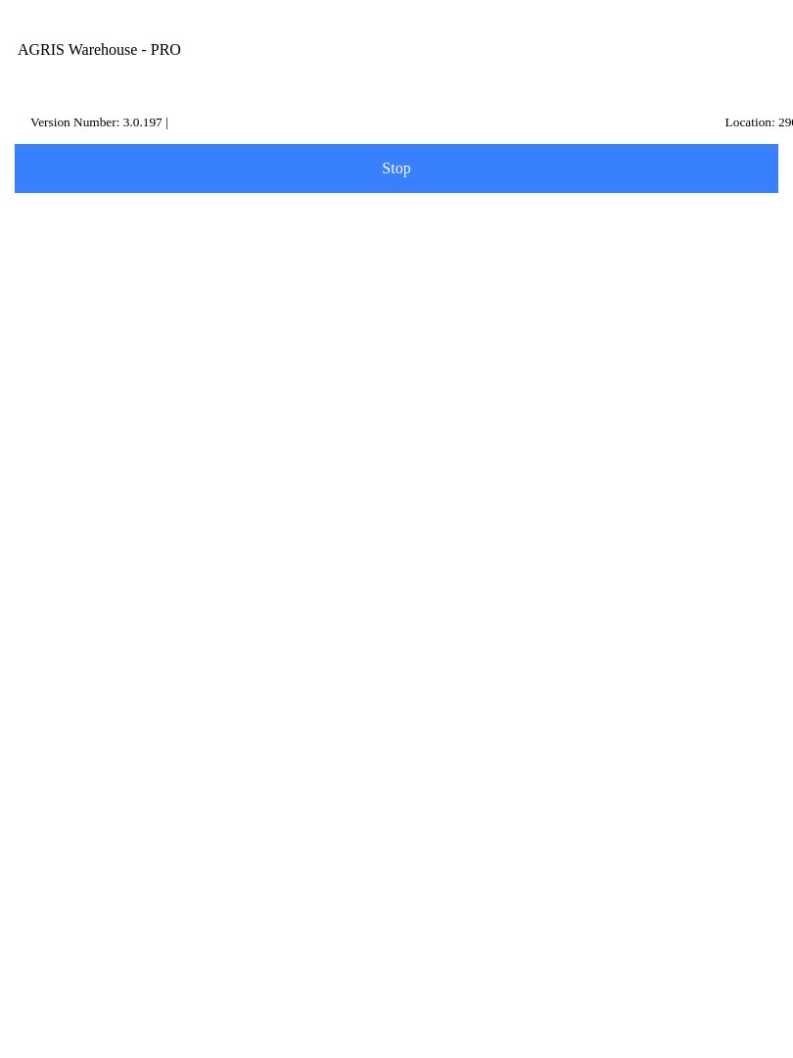
click at [437, 413] on button "Add Item" at bounding box center [397, 406] width 770 height 49
click at [140, 354] on input "Item Number" at bounding box center [381, 339] width 713 height 36
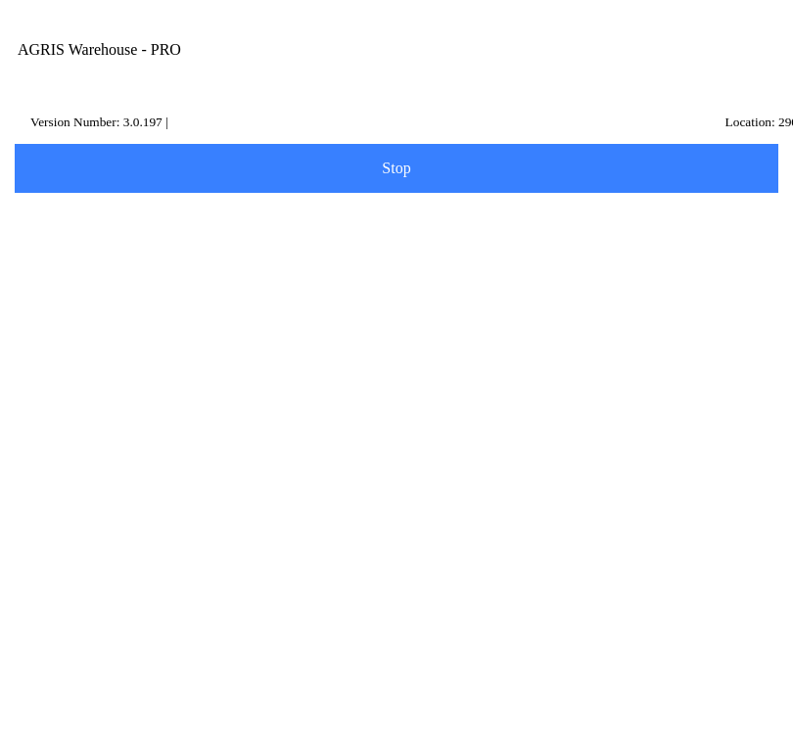
type input "434645"
click at [0, 0] on slot "Search" at bounding box center [0, 0] width 0 height 0
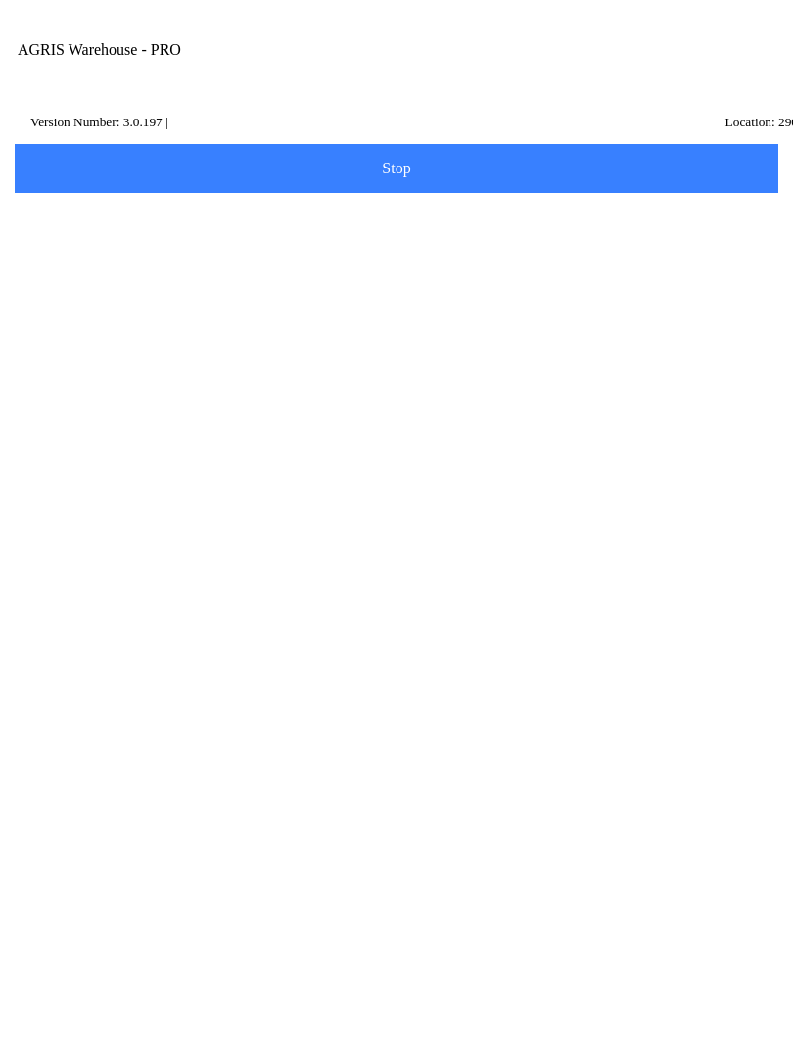
click at [447, 583] on ion-row "On Hand: 74" at bounding box center [396, 572] width 693 height 22
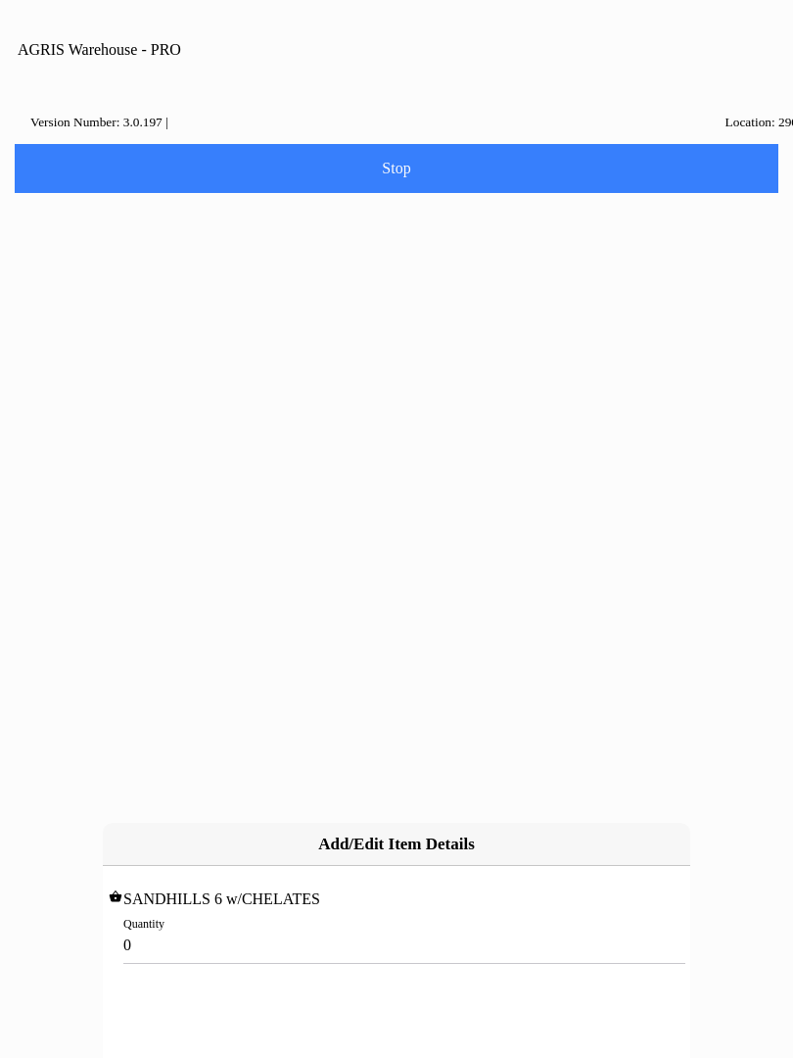
click at [250, 926] on input "0" at bounding box center [396, 944] width 546 height 36
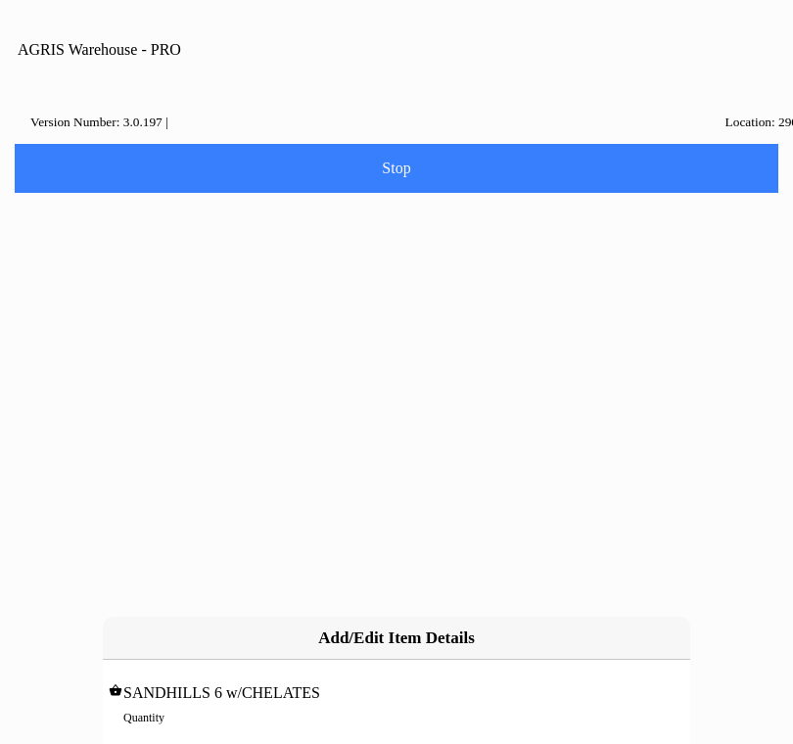
type input "6"
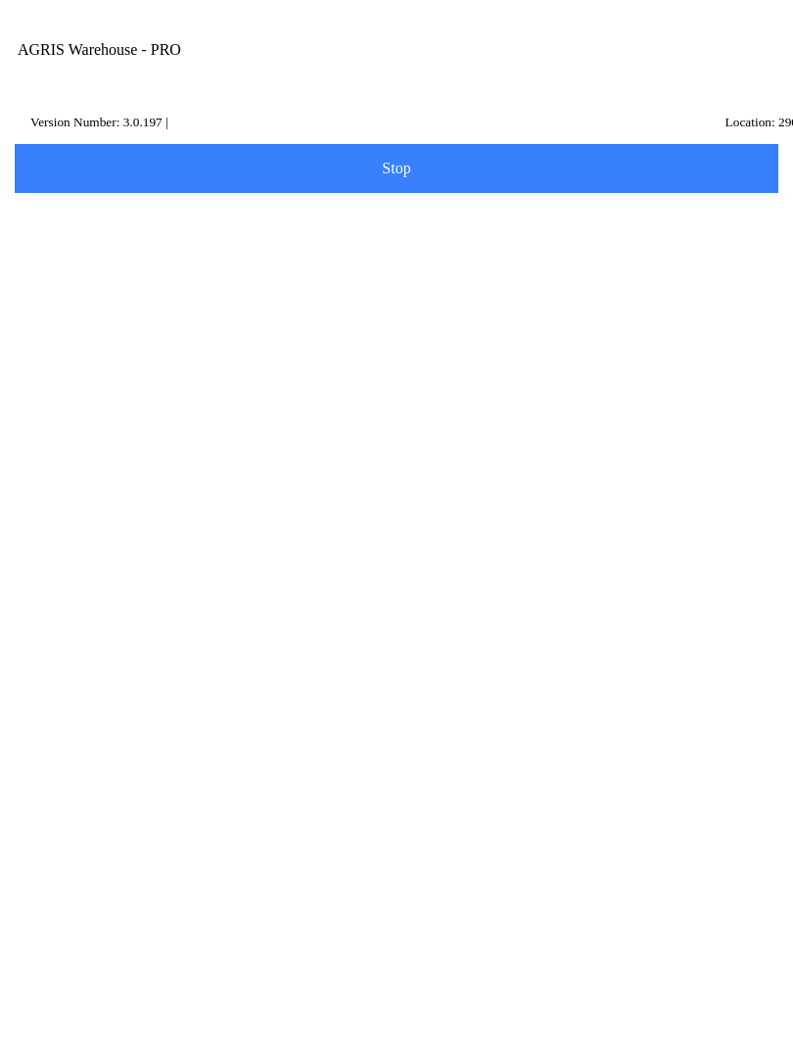
click at [454, 637] on span "Next" at bounding box center [396, 627] width 738 height 22
click at [161, 321] on label "Name Id" at bounding box center [396, 293] width 742 height 55
click at [161, 321] on input "Name Id" at bounding box center [381, 303] width 713 height 36
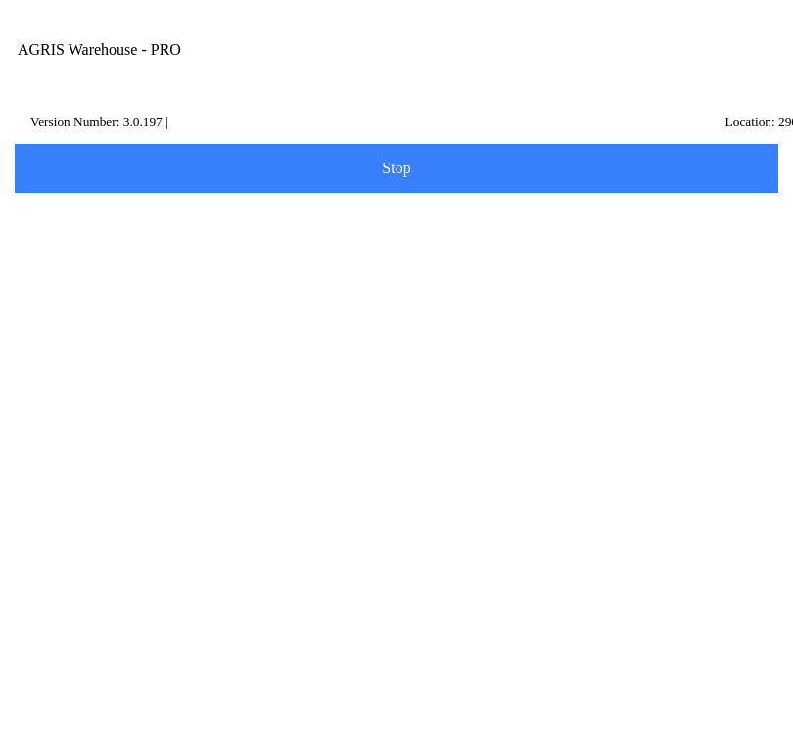
type input "HC1"
click at [0, 0] on slot "Search" at bounding box center [0, 0] width 0 height 0
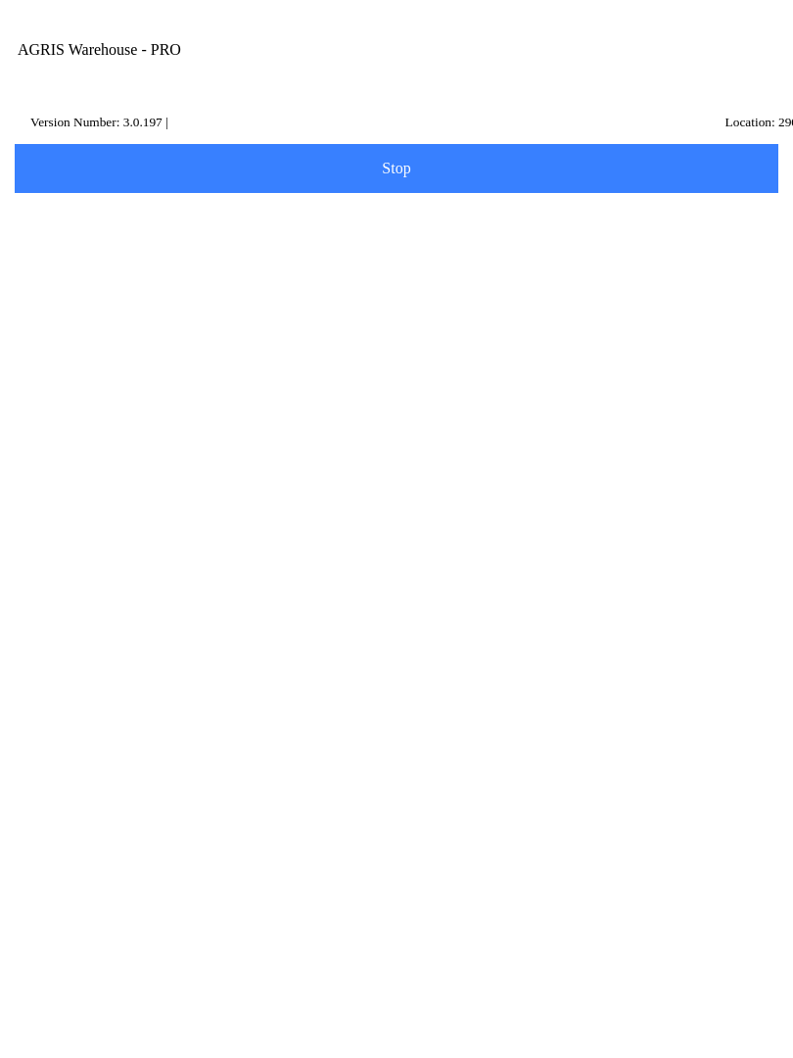
click at [595, 584] on p "[PERSON_NAME]," at bounding box center [396, 574] width 683 height 20
click at [439, 425] on span "Next" at bounding box center [396, 414] width 738 height 22
click at [190, 823] on div "Note" at bounding box center [396, 787] width 742 height 72
type textarea "[PERSON_NAME] Transfer"
click at [455, 933] on span "Done" at bounding box center [396, 925] width 738 height 16
